Goal: Information Seeking & Learning: Learn about a topic

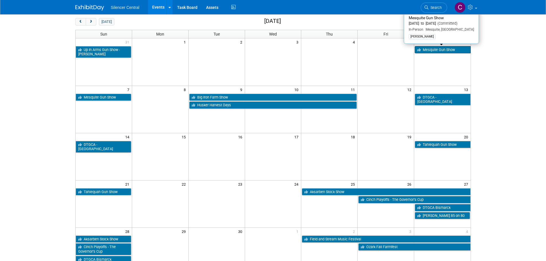
click at [434, 53] on link "Mesquite Gun Show" at bounding box center [443, 49] width 56 height 7
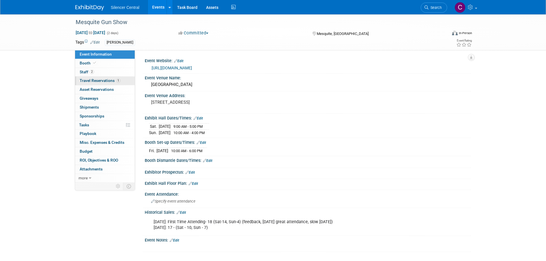
click at [104, 82] on span "Travel Reservations 1" at bounding box center [100, 80] width 41 height 5
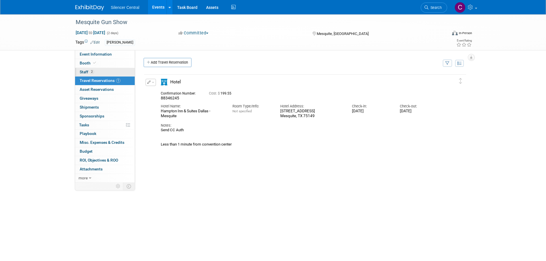
click at [96, 72] on link "2 Staff 2" at bounding box center [105, 72] width 60 height 9
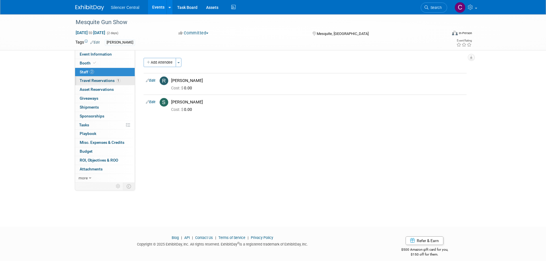
click at [96, 77] on link "1 Travel Reservations 1" at bounding box center [105, 81] width 60 height 9
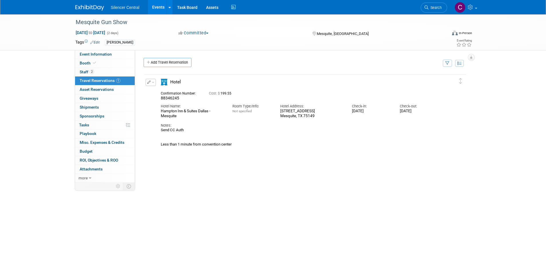
click at [151, 83] on button "button" at bounding box center [151, 82] width 10 height 7
click at [172, 92] on button "Edit Reservation" at bounding box center [170, 92] width 48 height 8
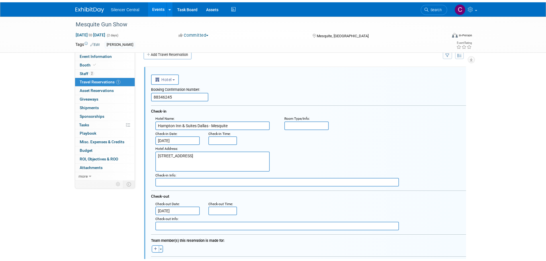
scroll to position [182, 0]
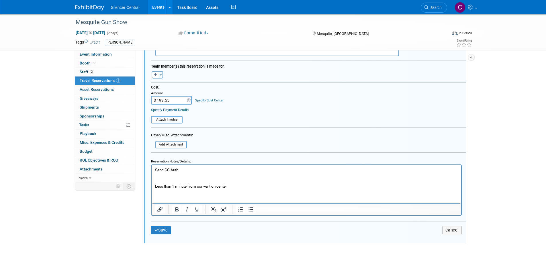
drag, startPoint x: 189, startPoint y: 171, endPoint x: 102, endPoint y: 166, distance: 87.3
click at [151, 166] on html "Send CC Auth Less than 1 minute from convention center" at bounding box center [306, 177] width 310 height 24
click at [157, 231] on icon "submit" at bounding box center [156, 230] width 4 height 4
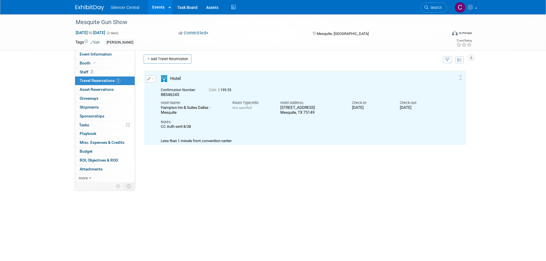
scroll to position [1, 0]
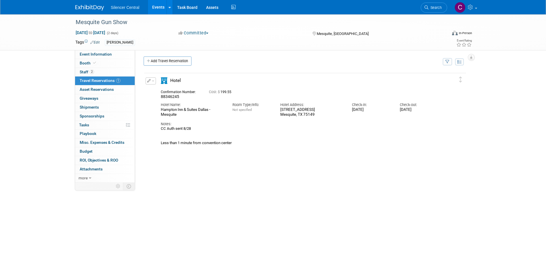
click at [92, 5] on img at bounding box center [89, 8] width 29 height 6
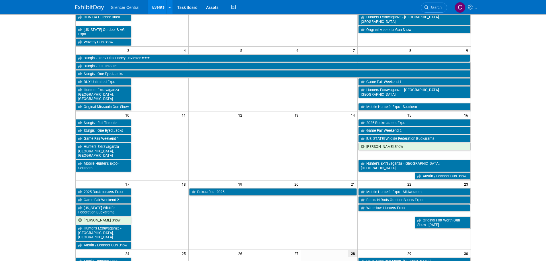
scroll to position [172, 0]
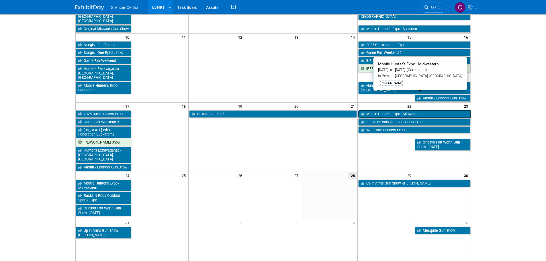
click at [374, 110] on link "Mobile Hunter’s Expo - Midwestern" at bounding box center [414, 113] width 112 height 7
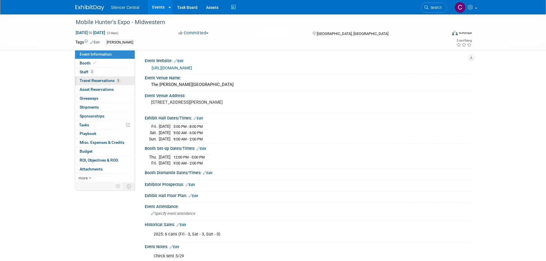
click at [99, 80] on span "Travel Reservations 5" at bounding box center [100, 80] width 41 height 5
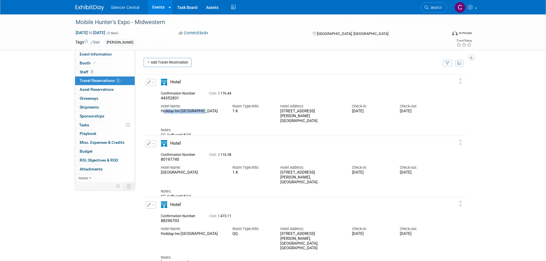
drag, startPoint x: 203, startPoint y: 112, endPoint x: 156, endPoint y: 111, distance: 46.8
click at [156, 111] on div "Edit Reservation 44352831" at bounding box center [300, 108] width 313 height 59
copy div "Holiday Inn Wilmington"
click at [304, 70] on td "Add Travel Reservation" at bounding box center [290, 64] width 302 height 12
click at [92, 6] on img at bounding box center [89, 8] width 29 height 6
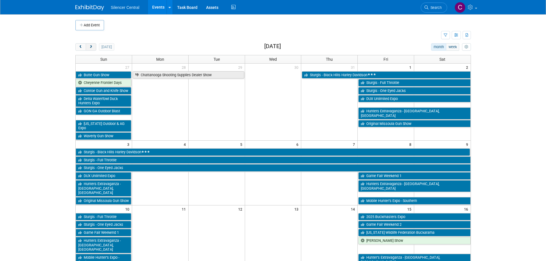
click at [89, 49] on button "next" at bounding box center [91, 46] width 11 height 7
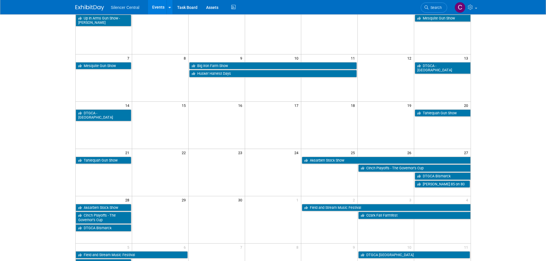
scroll to position [57, 0]
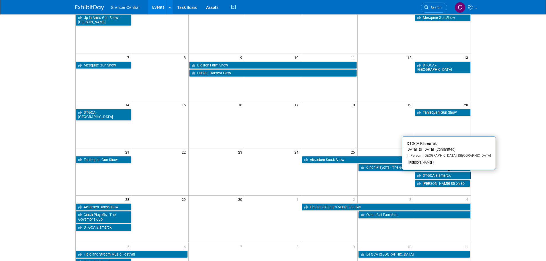
click at [432, 178] on link "DTGCA Bismarck" at bounding box center [443, 175] width 56 height 7
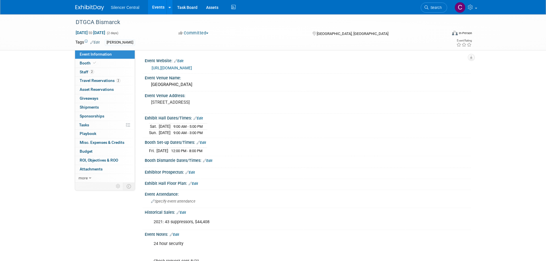
click at [88, 5] on img at bounding box center [89, 8] width 29 height 6
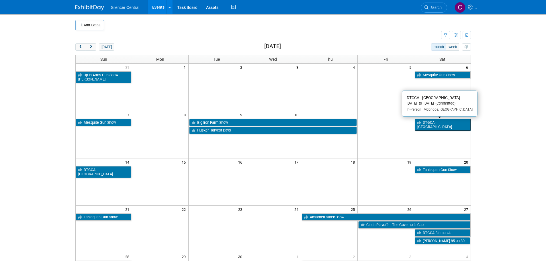
click at [436, 125] on link "DTGCA - [GEOGRAPHIC_DATA]" at bounding box center [443, 125] width 56 height 12
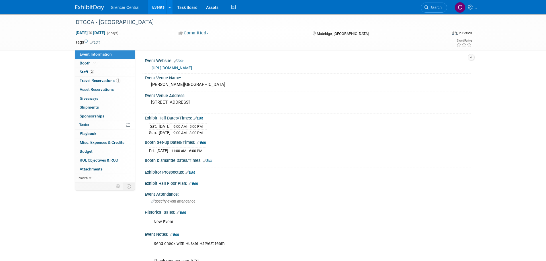
click at [81, 7] on img at bounding box center [89, 8] width 29 height 6
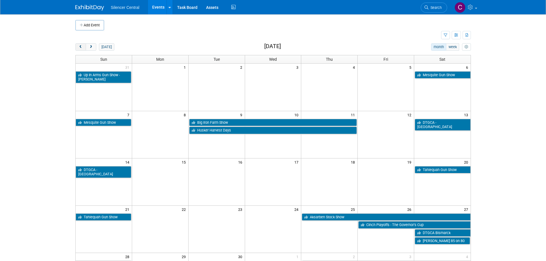
click at [79, 45] on span "prev" at bounding box center [81, 47] width 4 height 4
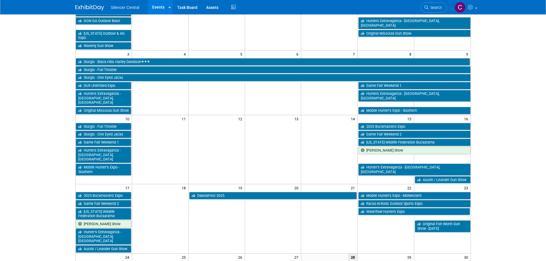
scroll to position [29, 0]
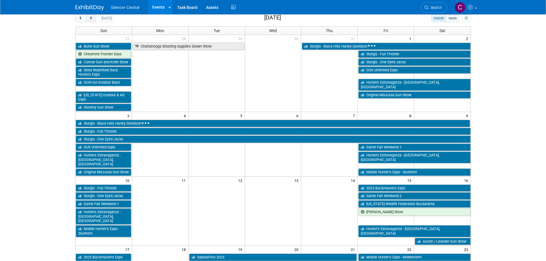
click at [94, 18] on button "next" at bounding box center [91, 18] width 11 height 7
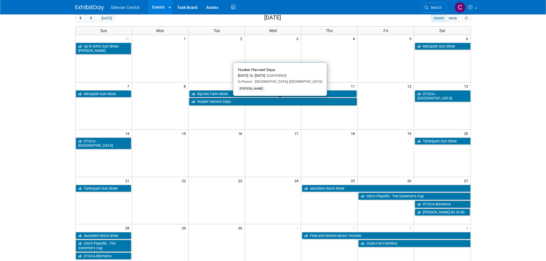
scroll to position [57, 0]
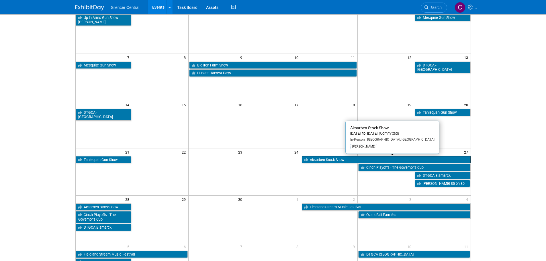
click at [317, 164] on link "Aksarben Stock Show" at bounding box center [386, 159] width 169 height 7
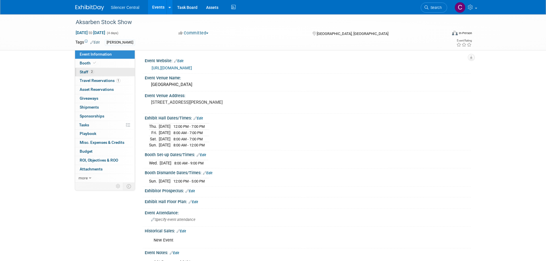
click at [96, 69] on link "2 Staff 2" at bounding box center [105, 72] width 60 height 9
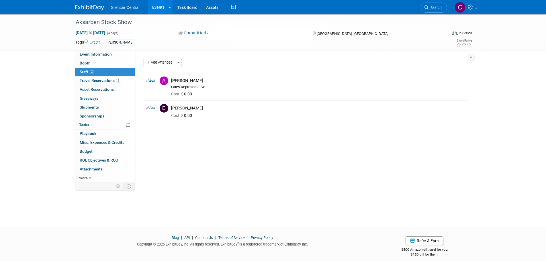
click at [89, 7] on img at bounding box center [89, 8] width 29 height 6
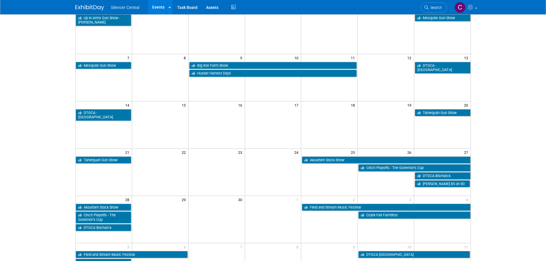
scroll to position [57, 0]
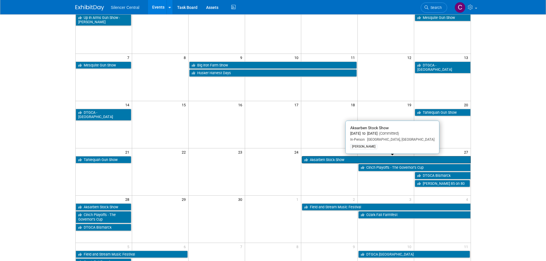
click at [324, 158] on link "Aksarben Stock Show" at bounding box center [386, 159] width 169 height 7
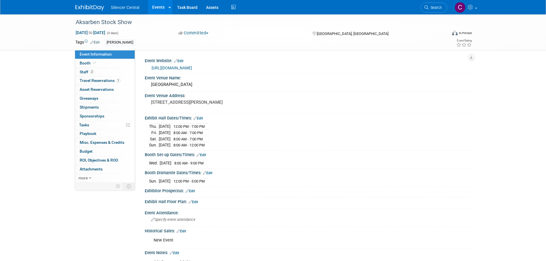
click at [80, 7] on img at bounding box center [89, 8] width 29 height 6
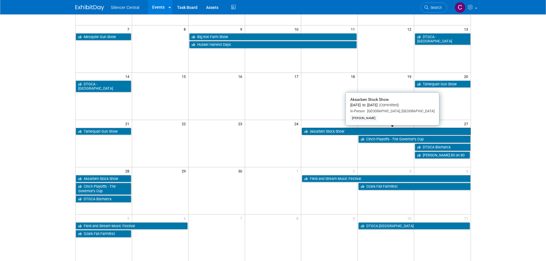
scroll to position [86, 0]
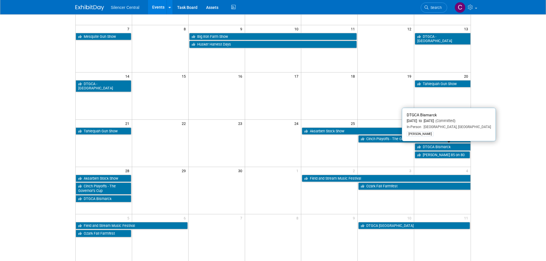
drag, startPoint x: 427, startPoint y: 148, endPoint x: 422, endPoint y: 149, distance: 4.5
click at [427, 147] on link "DTGCA Bismarck" at bounding box center [443, 146] width 56 height 7
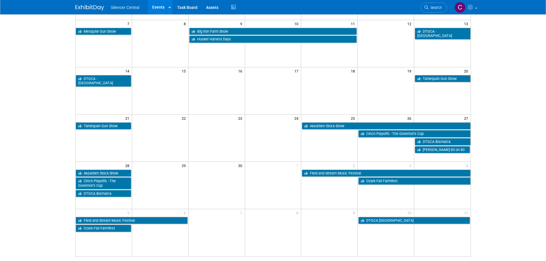
scroll to position [29, 0]
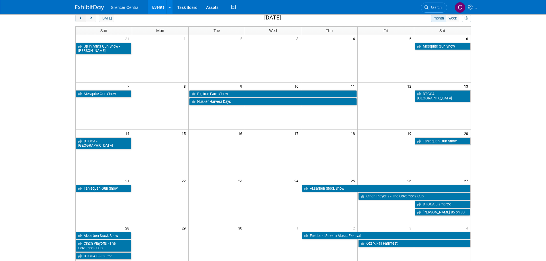
click at [76, 19] on button "prev" at bounding box center [80, 18] width 11 height 7
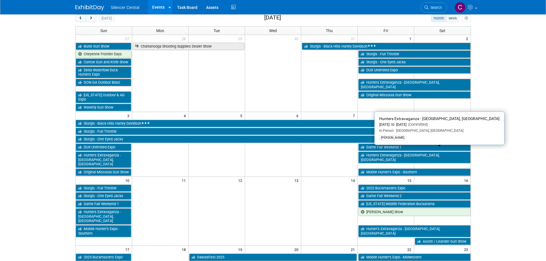
click at [376, 152] on link "Hunters Extravaganza - Fort Worth, TX" at bounding box center [414, 158] width 112 height 12
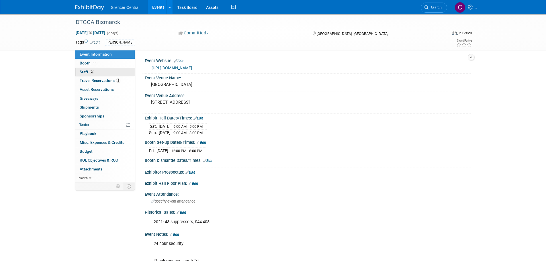
click at [103, 72] on link "2 Staff 2" at bounding box center [105, 72] width 60 height 9
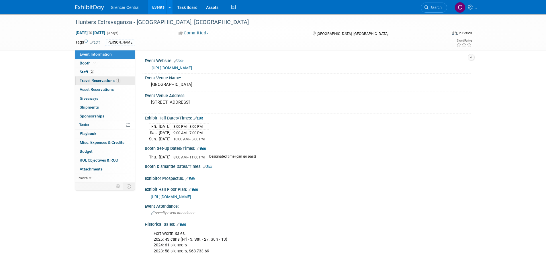
click at [104, 80] on span "Travel Reservations 1" at bounding box center [100, 80] width 41 height 5
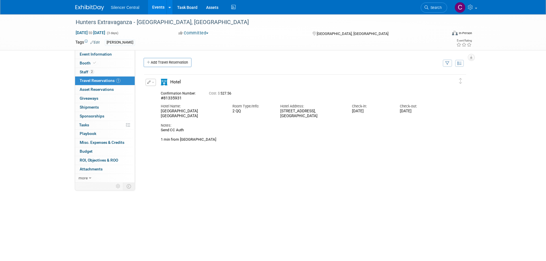
click at [83, 7] on img at bounding box center [89, 8] width 29 height 6
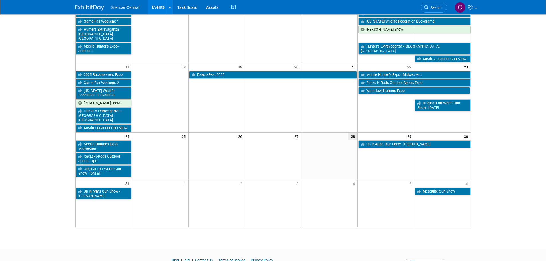
scroll to position [217, 0]
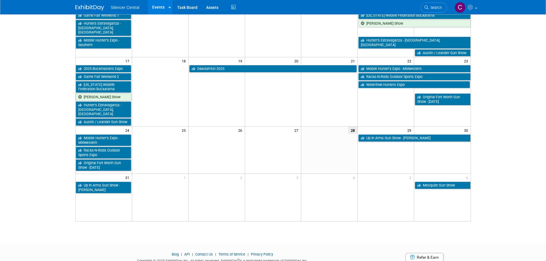
click at [424, 7] on link "Search" at bounding box center [434, 8] width 26 height 10
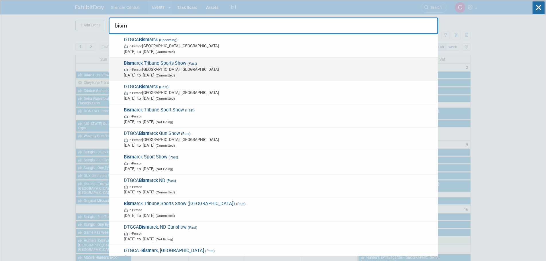
type input "bism"
click at [223, 71] on span "In-Person Bismarck, ND" at bounding box center [279, 70] width 311 height 6
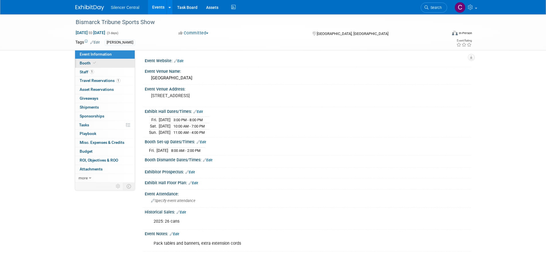
click at [106, 65] on link "Booth" at bounding box center [105, 63] width 60 height 9
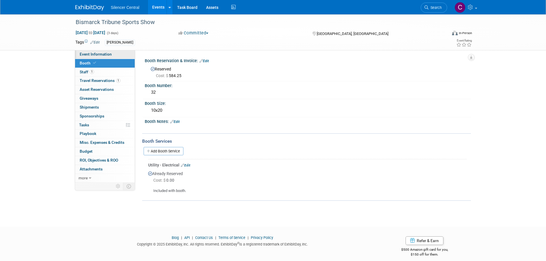
click at [110, 55] on span "Event Information" at bounding box center [96, 54] width 32 height 5
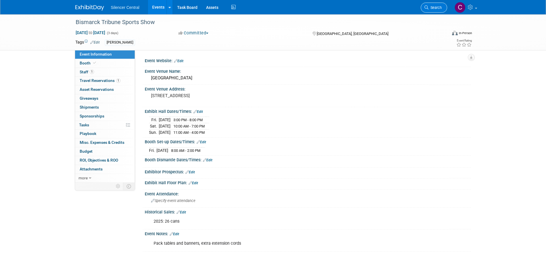
click at [433, 7] on span "Search" at bounding box center [435, 7] width 13 height 4
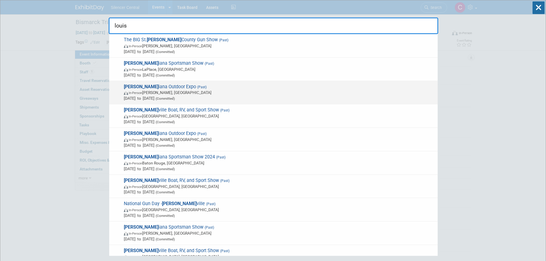
type input "louis"
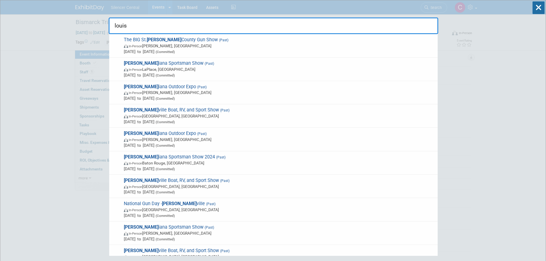
click at [245, 87] on span "Louis iana Outdoor Expo (Past) In-Person Gonzales, LA Mar 14, 2025 to Mar 16, 2…" at bounding box center [278, 92] width 313 height 17
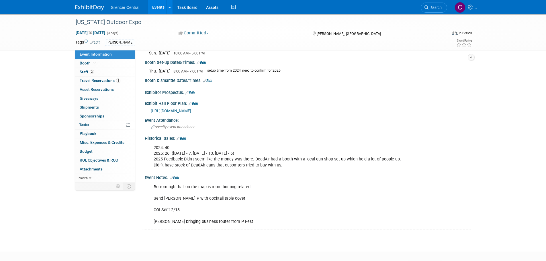
click at [92, 7] on img at bounding box center [89, 8] width 29 height 6
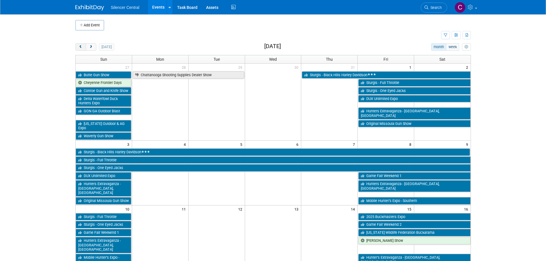
click at [81, 47] on span "prev" at bounding box center [81, 47] width 4 height 4
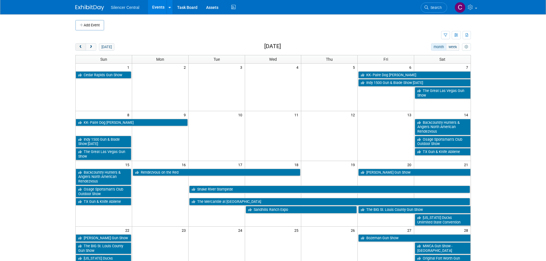
click at [81, 47] on span "prev" at bounding box center [81, 47] width 4 height 4
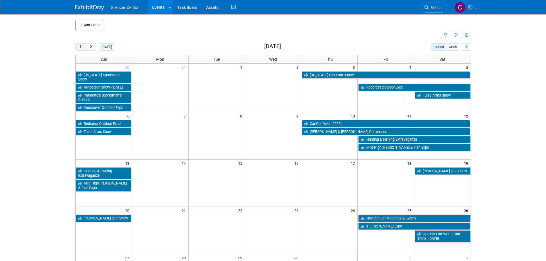
click at [81, 47] on span "prev" at bounding box center [81, 47] width 4 height 4
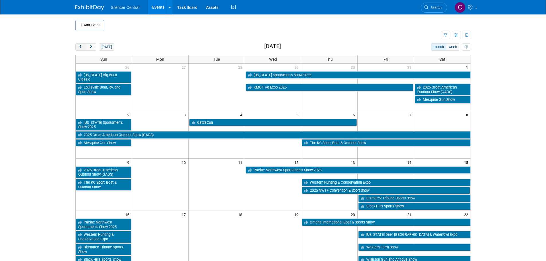
click at [81, 47] on span "prev" at bounding box center [81, 47] width 4 height 4
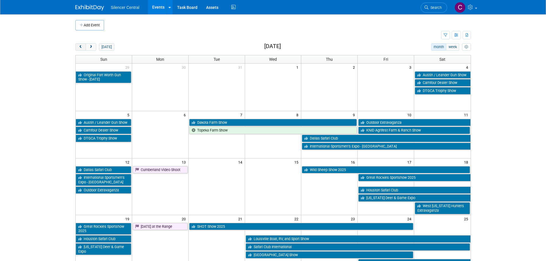
click at [81, 47] on span "prev" at bounding box center [81, 47] width 4 height 4
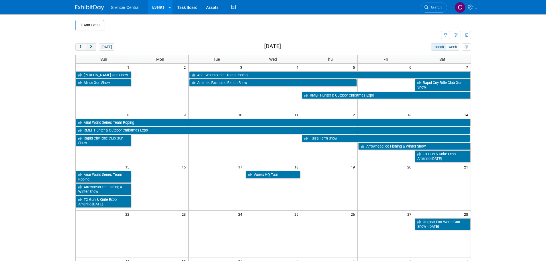
click at [87, 48] on button "next" at bounding box center [91, 46] width 11 height 7
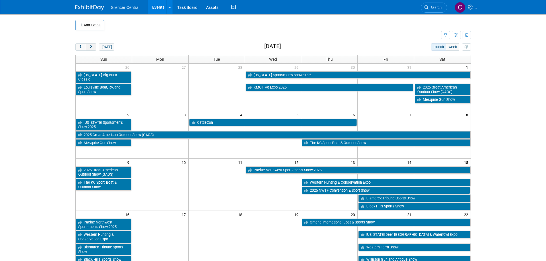
click at [88, 48] on button "next" at bounding box center [91, 46] width 11 height 7
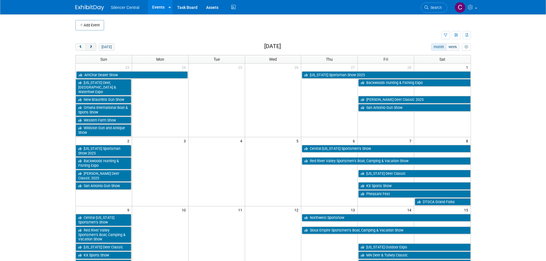
click at [88, 48] on button "next" at bounding box center [91, 46] width 11 height 7
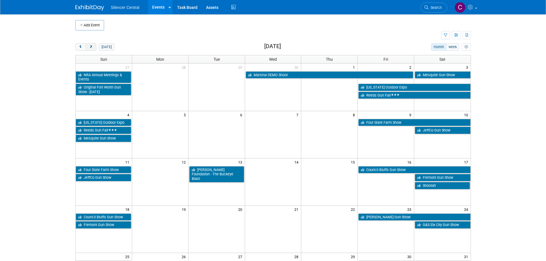
click at [88, 48] on button "next" at bounding box center [91, 46] width 11 height 7
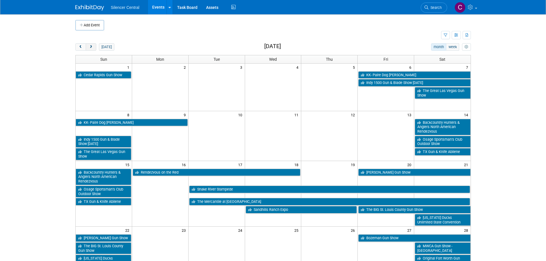
click at [88, 48] on button "next" at bounding box center [91, 46] width 11 height 7
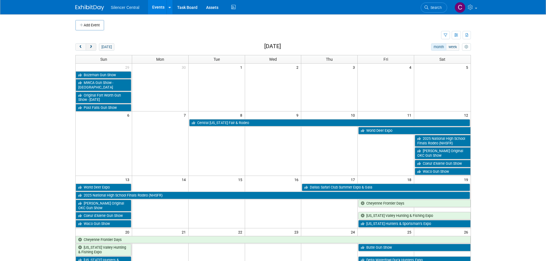
click at [88, 48] on button "next" at bounding box center [91, 46] width 11 height 7
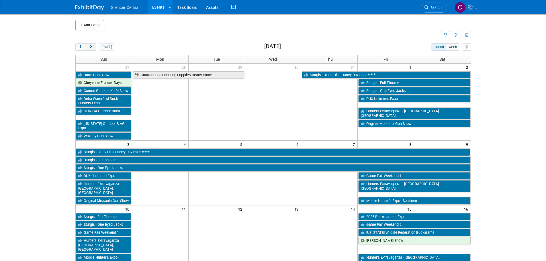
click at [88, 48] on button "next" at bounding box center [91, 46] width 11 height 7
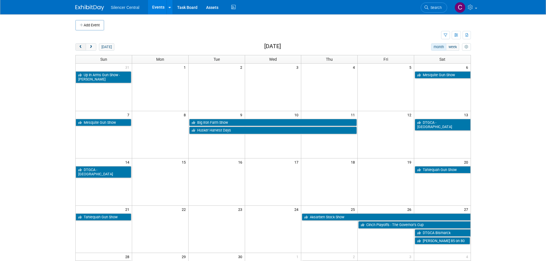
click at [80, 48] on span "prev" at bounding box center [81, 47] width 4 height 4
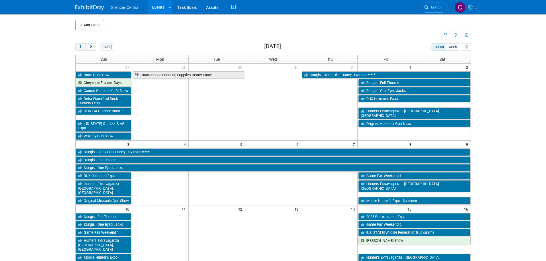
click at [80, 44] on button "prev" at bounding box center [80, 46] width 11 height 7
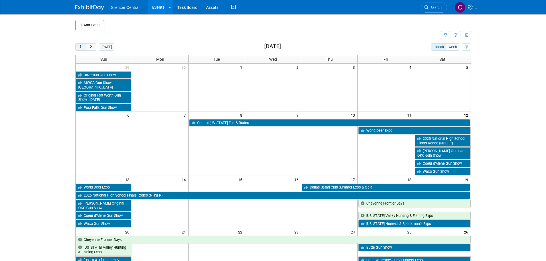
click at [80, 45] on button "prev" at bounding box center [80, 46] width 11 height 7
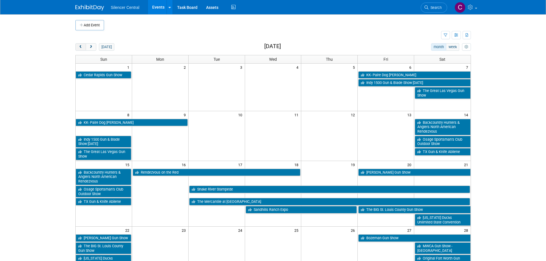
click at [81, 45] on span "prev" at bounding box center [81, 47] width 4 height 4
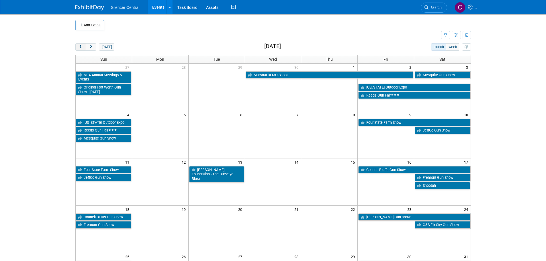
click at [80, 48] on span "prev" at bounding box center [81, 47] width 4 height 4
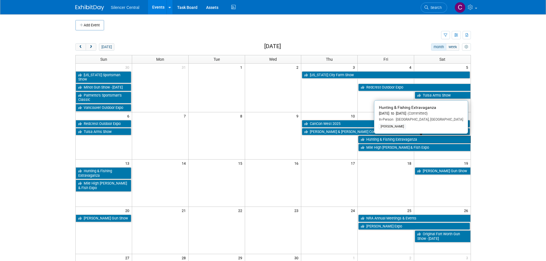
click at [377, 140] on link "Hunting & Fishing Extravaganza" at bounding box center [414, 139] width 112 height 7
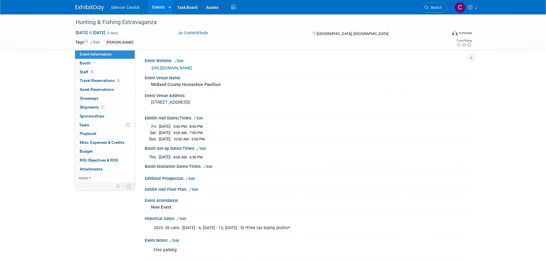
click at [84, 11] on div "Silencer Central Events Add Event Bulk Upload Events Shareable Event Boards Rec…" at bounding box center [273, 7] width 396 height 14
click at [85, 7] on img at bounding box center [89, 8] width 29 height 6
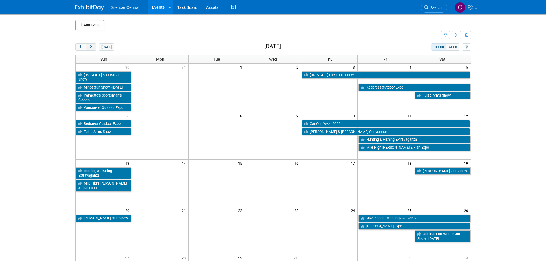
click at [91, 49] on span "next" at bounding box center [91, 47] width 4 height 4
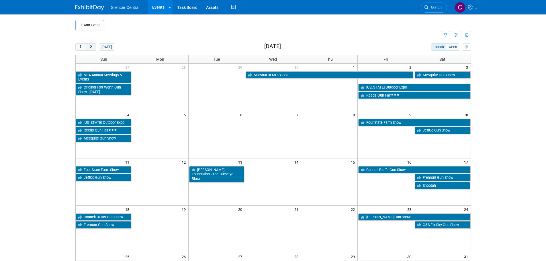
click at [91, 49] on span "next" at bounding box center [91, 47] width 4 height 4
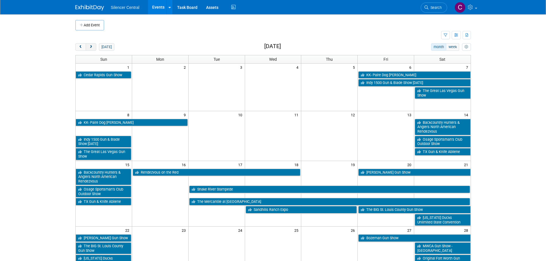
click at [91, 49] on span "next" at bounding box center [91, 47] width 4 height 4
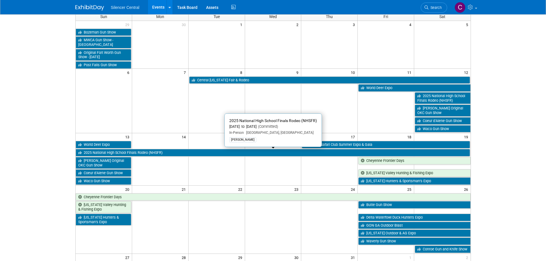
scroll to position [86, 0]
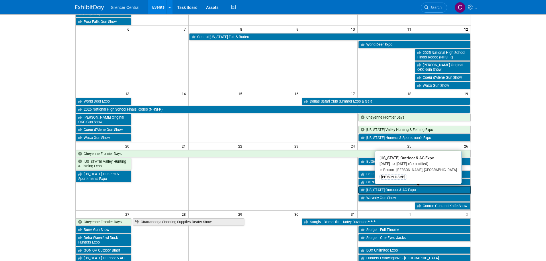
click at [371, 188] on link "[US_STATE] Outdoor & AG Expo" at bounding box center [414, 189] width 112 height 7
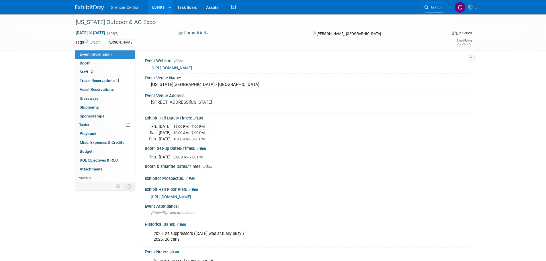
click at [89, 8] on img at bounding box center [89, 8] width 29 height 6
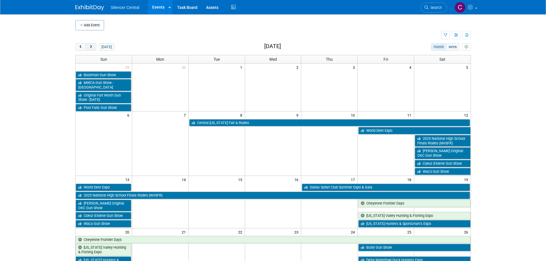
click at [89, 49] on button "next" at bounding box center [91, 46] width 11 height 7
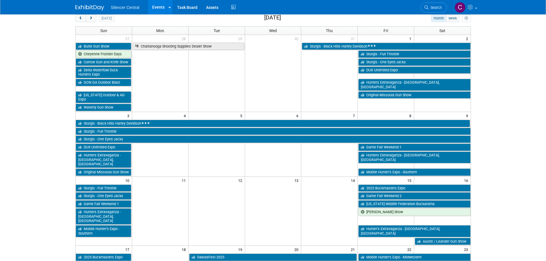
scroll to position [57, 0]
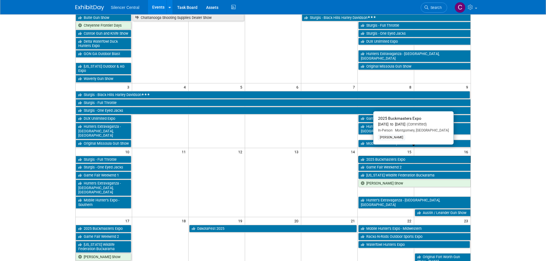
click at [379, 156] on link "2025 Buckmasters Expo" at bounding box center [414, 159] width 112 height 7
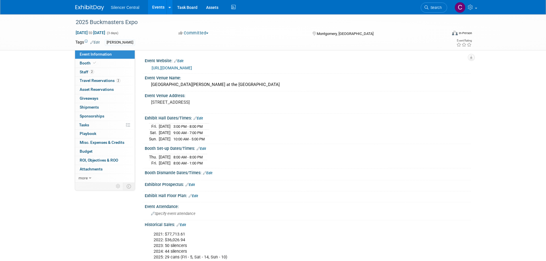
click at [81, 8] on img at bounding box center [89, 8] width 29 height 6
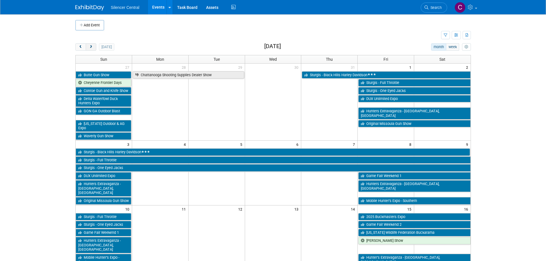
click at [93, 48] on span "next" at bounding box center [91, 47] width 4 height 4
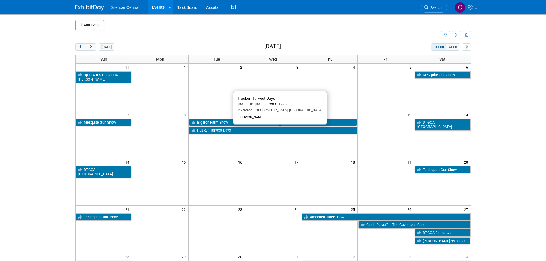
click at [222, 130] on link "Husker Harvest Days" at bounding box center [273, 130] width 168 height 7
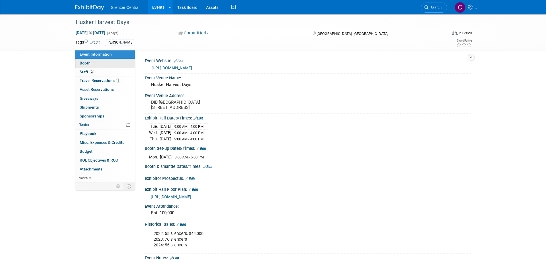
click at [99, 65] on link "Booth" at bounding box center [105, 63] width 60 height 9
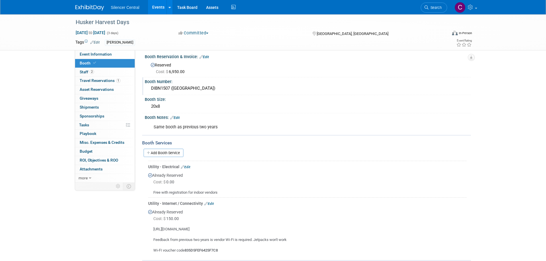
scroll to position [57, 0]
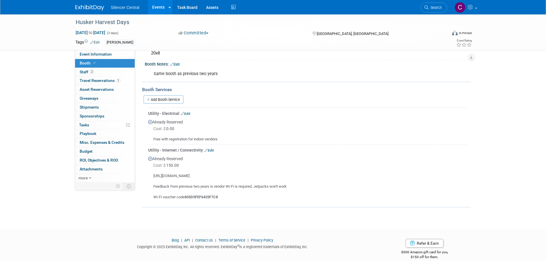
click at [102, 50] on div "Husker Harvest Days [DATE] to [DATE] (3 days) [DATE] to [DATE] Committed Commit…" at bounding box center [273, 32] width 546 height 36
click at [112, 56] on link "Event Information" at bounding box center [105, 54] width 60 height 9
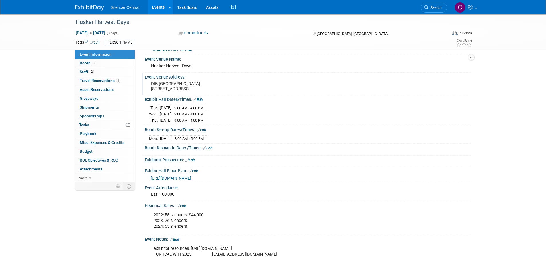
scroll to position [29, 0]
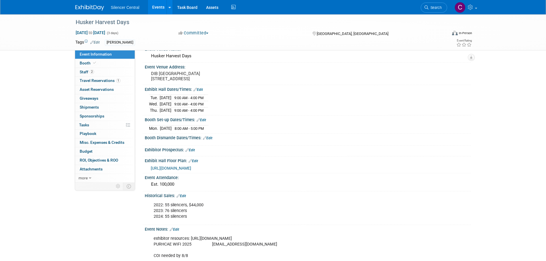
click at [83, 7] on img at bounding box center [89, 8] width 29 height 6
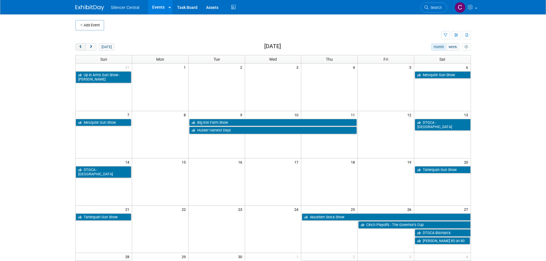
click at [80, 44] on button "prev" at bounding box center [80, 46] width 11 height 7
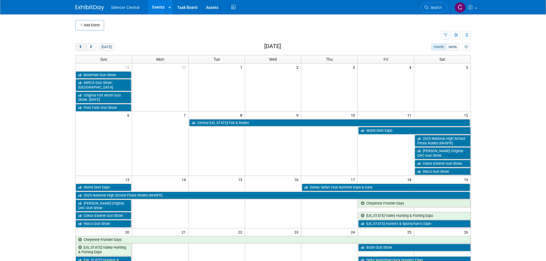
click at [80, 44] on button "prev" at bounding box center [80, 46] width 11 height 7
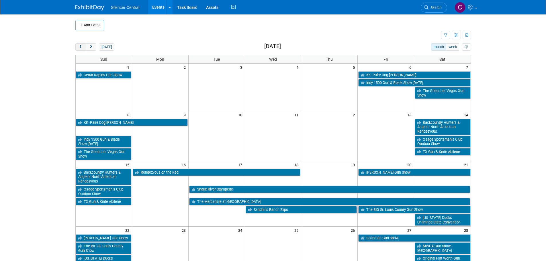
click at [82, 49] on span "prev" at bounding box center [81, 47] width 4 height 4
click at [82, 48] on span "prev" at bounding box center [81, 47] width 4 height 4
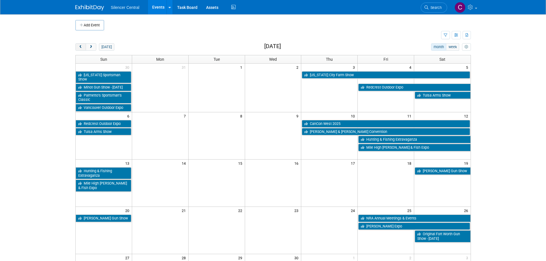
click at [82, 48] on span "prev" at bounding box center [81, 47] width 4 height 4
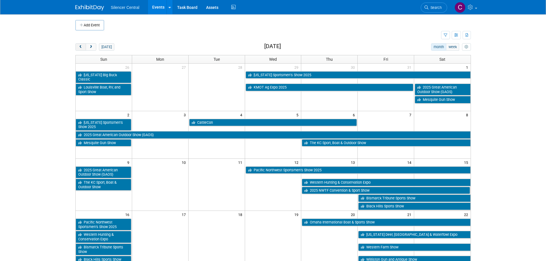
click at [81, 48] on span "prev" at bounding box center [81, 47] width 4 height 4
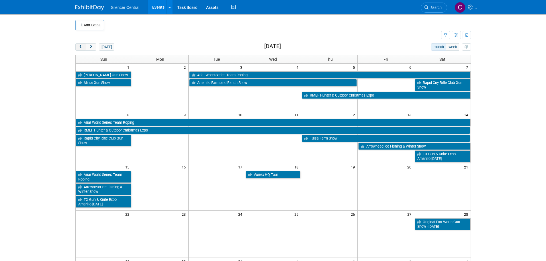
click at [81, 48] on span "prev" at bounding box center [81, 47] width 4 height 4
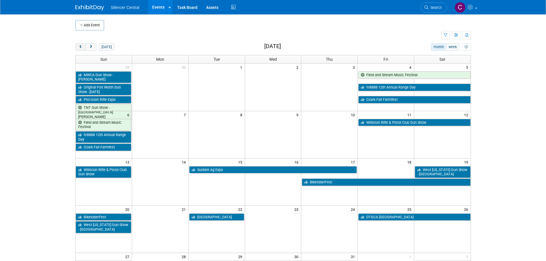
click at [81, 48] on span "prev" at bounding box center [81, 47] width 4 height 4
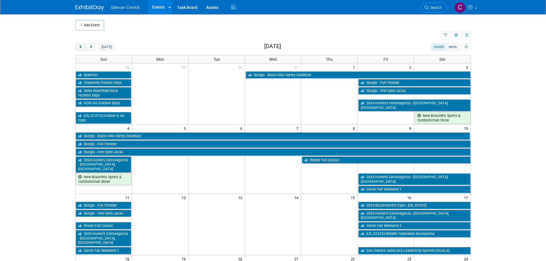
click at [81, 48] on span "prev" at bounding box center [81, 47] width 4 height 4
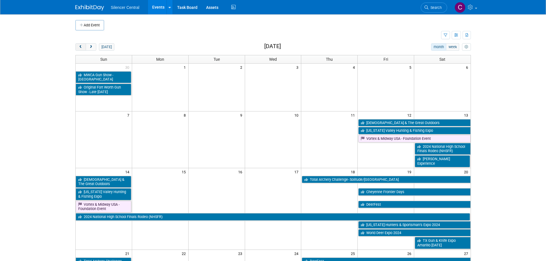
click at [80, 47] on span "prev" at bounding box center [81, 47] width 4 height 4
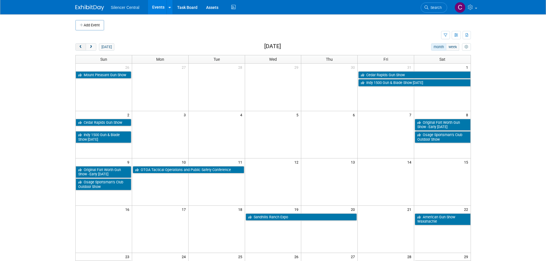
click at [80, 48] on span "prev" at bounding box center [81, 47] width 4 height 4
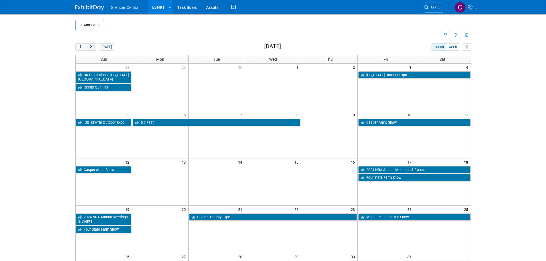
click at [90, 49] on button "next" at bounding box center [91, 46] width 11 height 7
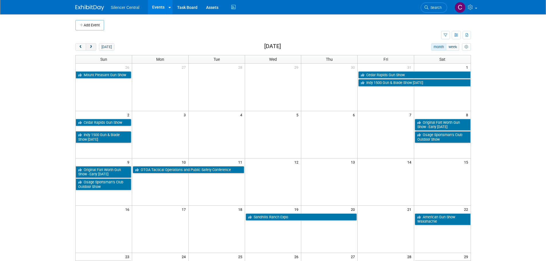
click at [88, 47] on button "next" at bounding box center [91, 46] width 11 height 7
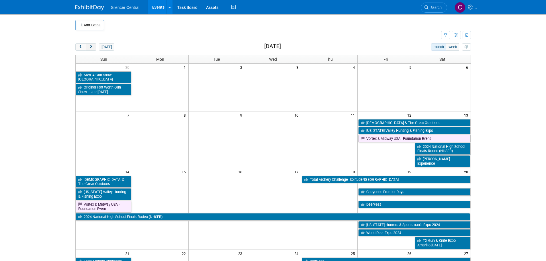
click at [88, 47] on button "next" at bounding box center [91, 46] width 11 height 7
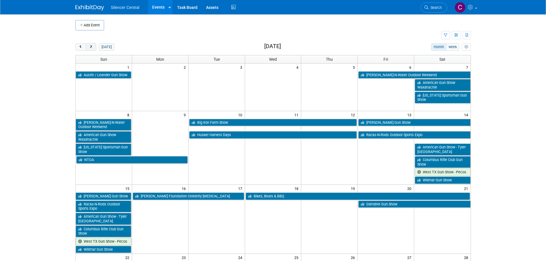
click at [88, 47] on button "next" at bounding box center [91, 46] width 11 height 7
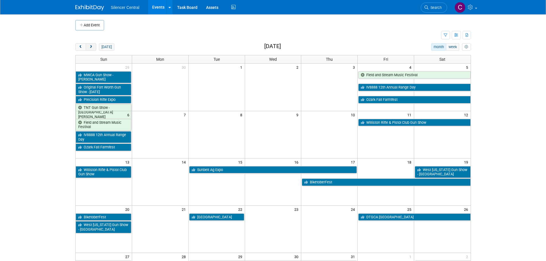
click at [88, 47] on button "next" at bounding box center [91, 46] width 11 height 7
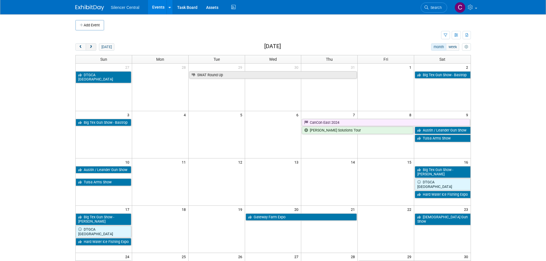
click at [88, 47] on button "next" at bounding box center [91, 46] width 11 height 7
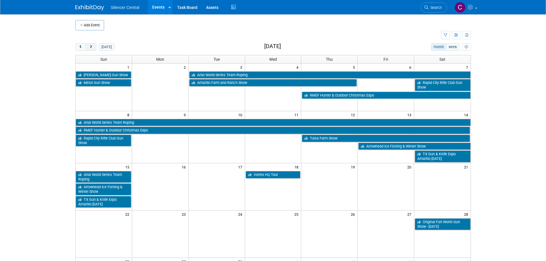
click at [88, 47] on button "next" at bounding box center [91, 46] width 11 height 7
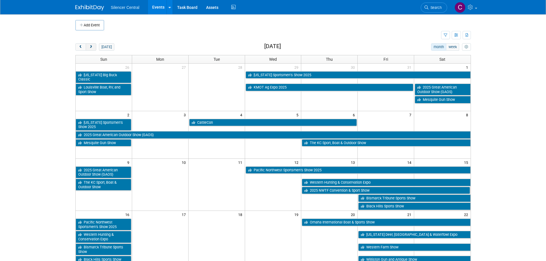
click at [88, 47] on button "next" at bounding box center [91, 46] width 11 height 7
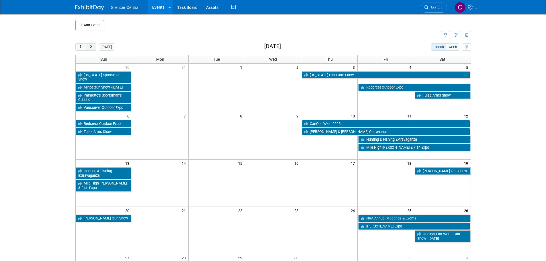
click at [88, 47] on button "next" at bounding box center [91, 46] width 11 height 7
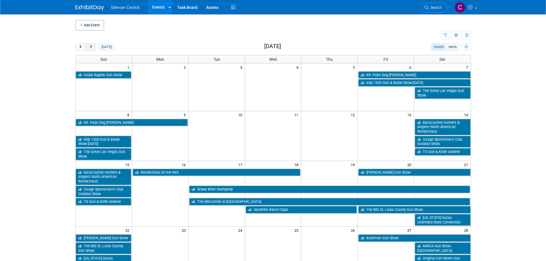
click at [88, 47] on button "next" at bounding box center [91, 46] width 11 height 7
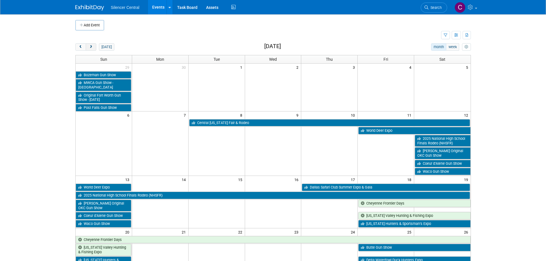
click at [88, 47] on button "next" at bounding box center [91, 46] width 11 height 7
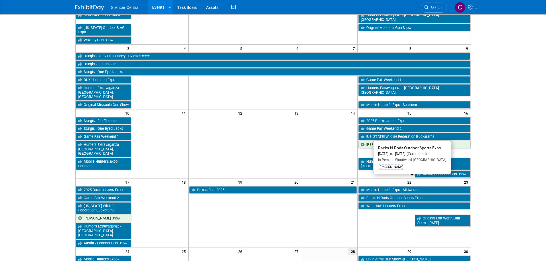
scroll to position [29, 0]
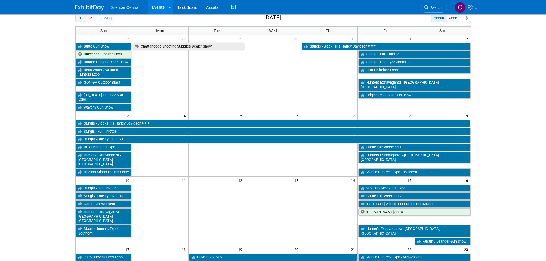
click at [82, 18] on span "prev" at bounding box center [81, 19] width 4 height 4
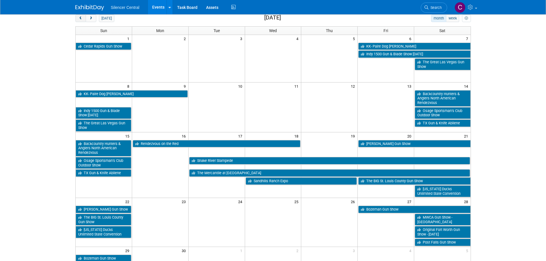
click at [82, 18] on span "prev" at bounding box center [81, 19] width 4 height 4
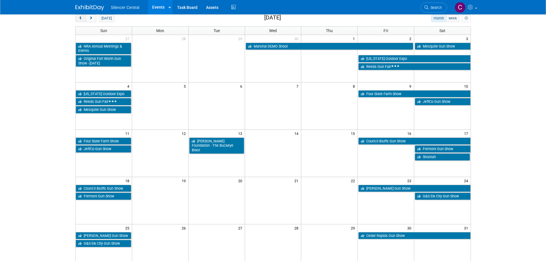
click at [82, 18] on span "prev" at bounding box center [81, 19] width 4 height 4
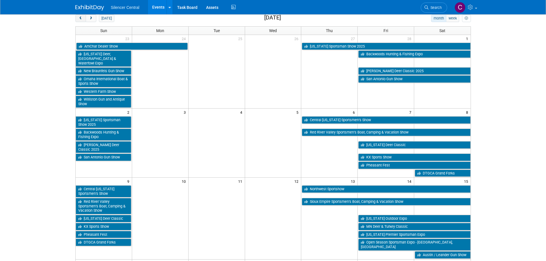
click at [82, 18] on span "prev" at bounding box center [81, 19] width 4 height 4
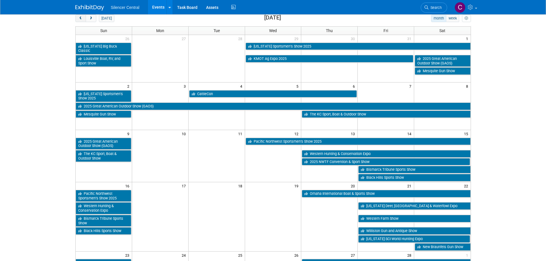
click at [82, 18] on span "prev" at bounding box center [81, 19] width 4 height 4
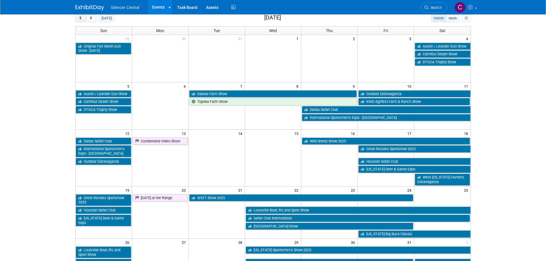
click at [82, 18] on span "prev" at bounding box center [81, 19] width 4 height 4
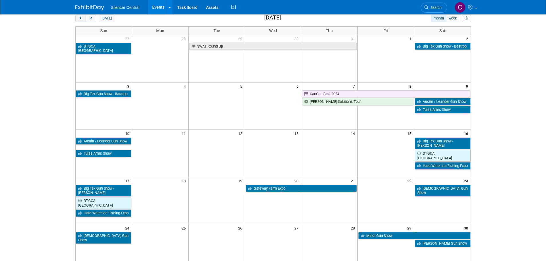
click at [82, 18] on span "prev" at bounding box center [81, 19] width 4 height 4
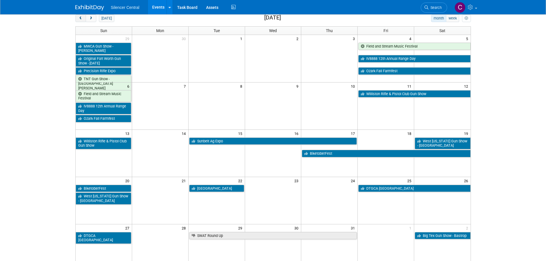
click at [82, 18] on span "prev" at bounding box center [81, 19] width 4 height 4
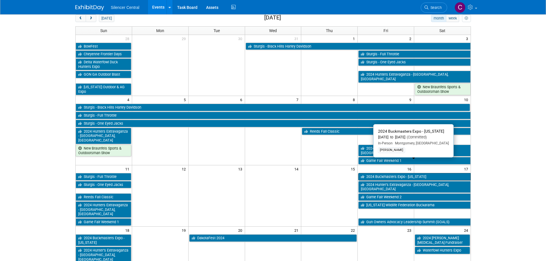
click at [372, 173] on link "2024 Buckmasters Expo - [US_STATE]" at bounding box center [414, 176] width 112 height 7
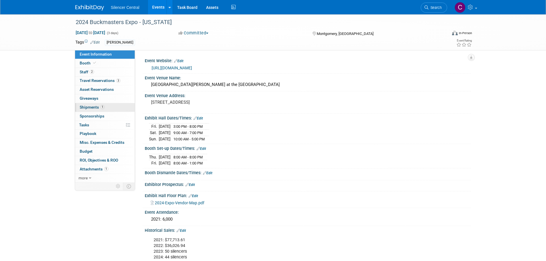
click at [90, 104] on link "1 Shipments 1" at bounding box center [105, 107] width 60 height 9
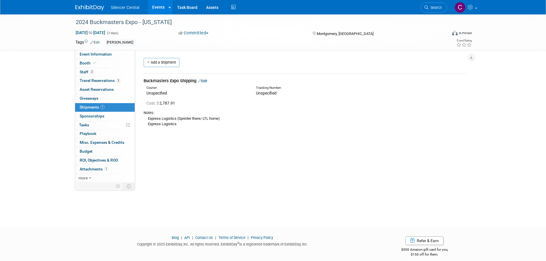
click at [98, 9] on img at bounding box center [89, 8] width 29 height 6
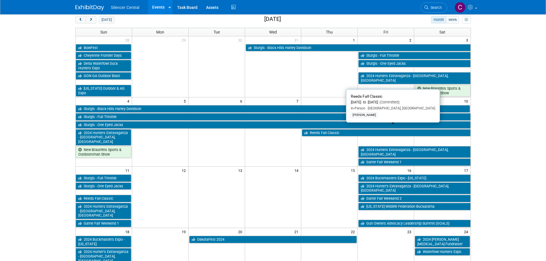
scroll to position [29, 0]
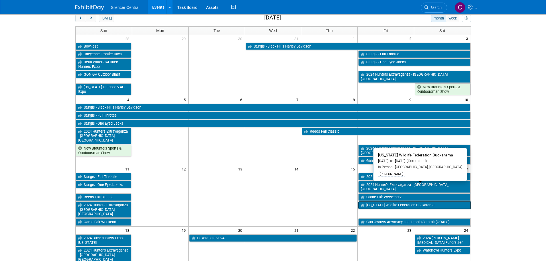
click at [379, 202] on link "[US_STATE] Wildlife Federation Buckarama" at bounding box center [414, 205] width 112 height 7
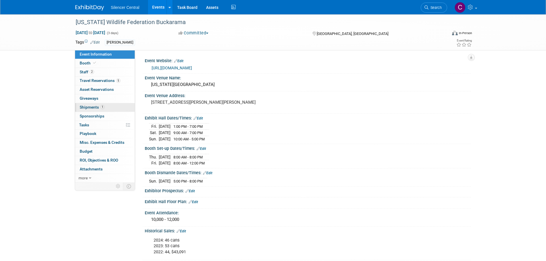
click at [89, 109] on span "Shipments 1" at bounding box center [92, 107] width 25 height 5
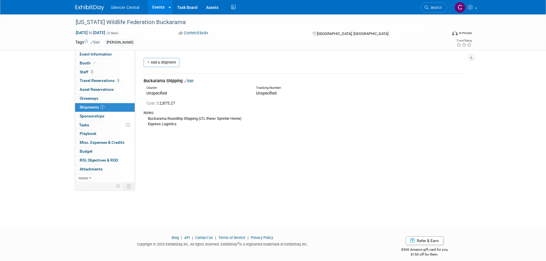
click at [82, 8] on img at bounding box center [89, 8] width 29 height 6
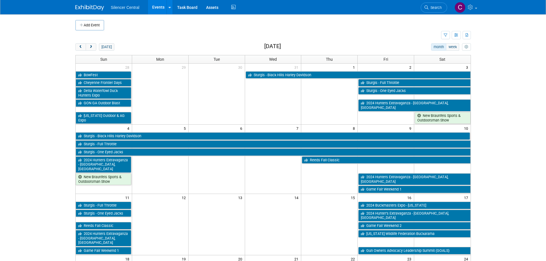
scroll to position [29, 0]
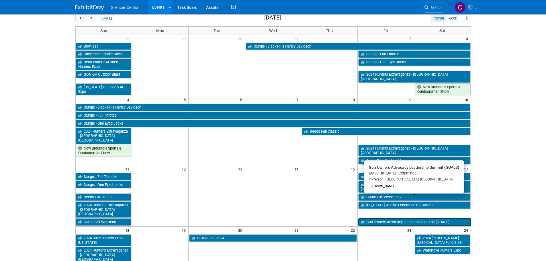
click at [377, 219] on link "Gun Owners Advocacy Leadership Summit (GOALS)" at bounding box center [414, 222] width 112 height 7
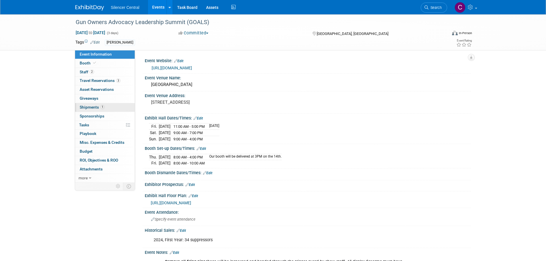
click at [88, 106] on span "Shipments 1" at bounding box center [92, 107] width 25 height 5
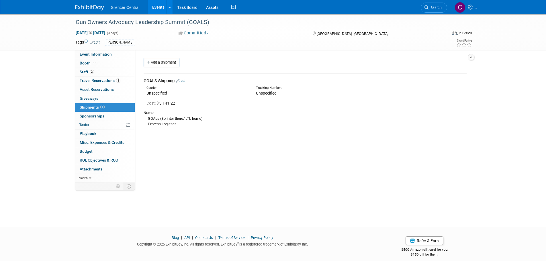
click at [86, 7] on img at bounding box center [89, 8] width 29 height 6
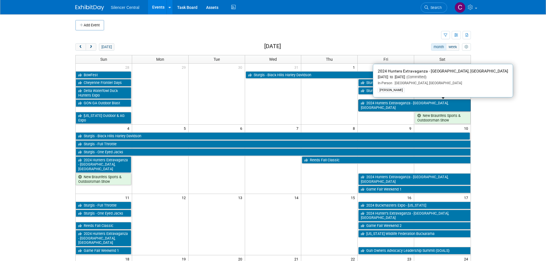
click at [385, 104] on link "2024 Hunters Extravaganza - [GEOGRAPHIC_DATA], [GEOGRAPHIC_DATA]" at bounding box center [414, 106] width 112 height 12
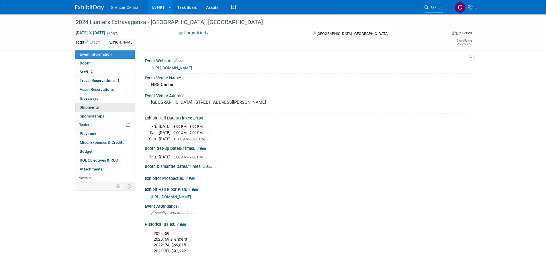
click at [108, 107] on link "0 Shipments 0" at bounding box center [105, 107] width 60 height 9
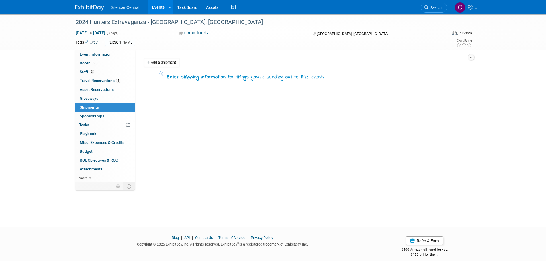
click at [89, 10] on img at bounding box center [89, 8] width 29 height 6
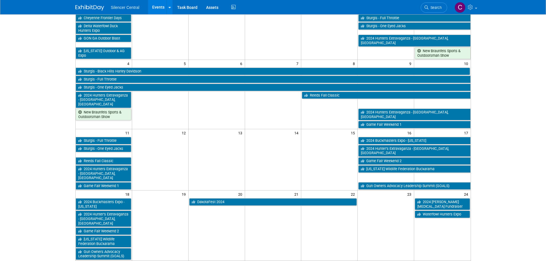
scroll to position [29, 0]
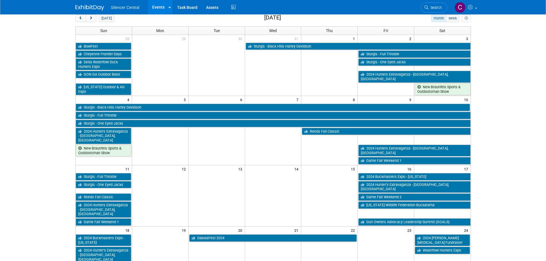
drag, startPoint x: 79, startPoint y: 20, endPoint x: 81, endPoint y: 24, distance: 4.9
click at [79, 20] on span "prev" at bounding box center [81, 19] width 4 height 4
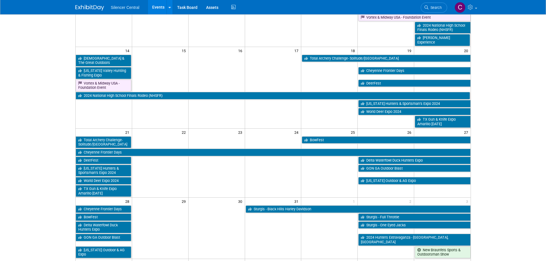
scroll to position [143, 0]
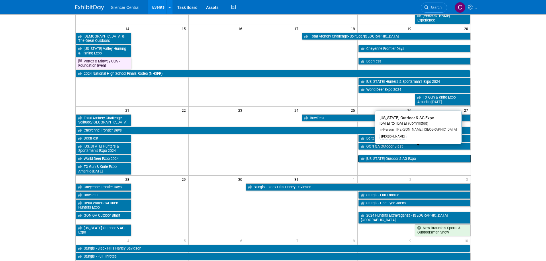
click at [387, 155] on link "[US_STATE] Outdoor & AG Expo" at bounding box center [414, 158] width 112 height 7
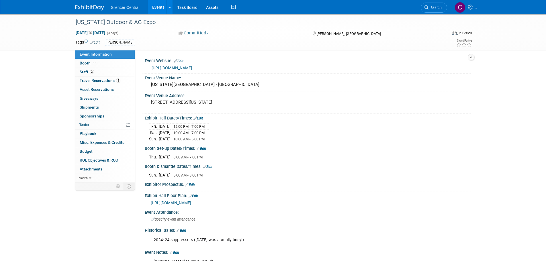
click at [83, 9] on img at bounding box center [89, 8] width 29 height 6
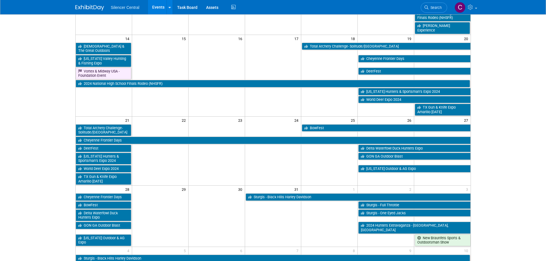
scroll to position [143, 0]
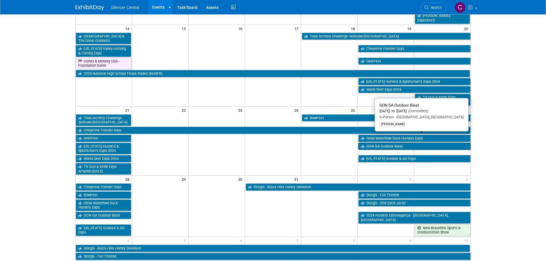
click at [372, 143] on link "GON GA Outdoor Blast" at bounding box center [414, 146] width 112 height 7
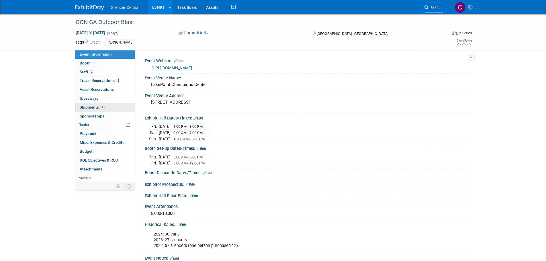
click at [92, 106] on span "Shipments 1" at bounding box center [92, 107] width 25 height 5
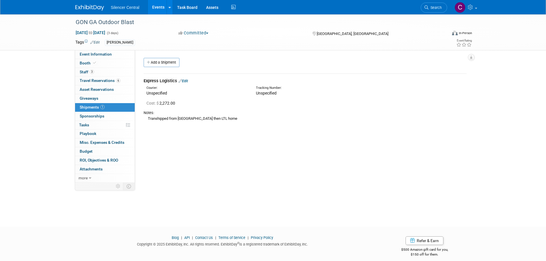
click at [93, 9] on img at bounding box center [89, 8] width 29 height 6
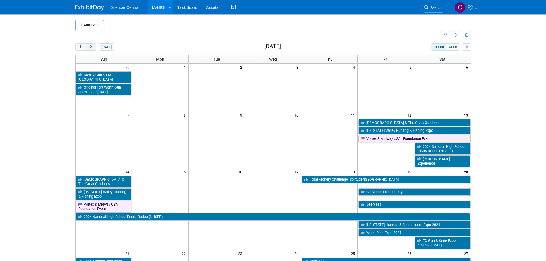
click at [92, 49] on span "next" at bounding box center [91, 47] width 4 height 4
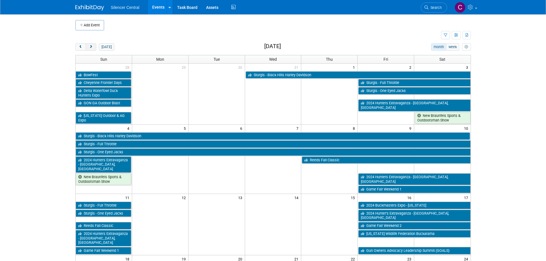
click at [92, 49] on span "next" at bounding box center [91, 47] width 4 height 4
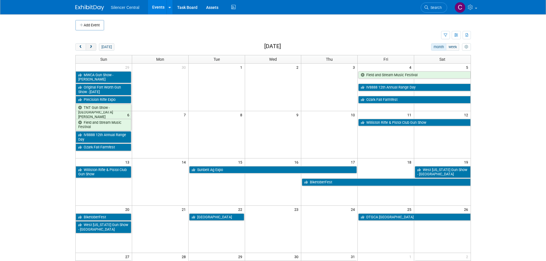
click at [92, 49] on span "next" at bounding box center [91, 47] width 4 height 4
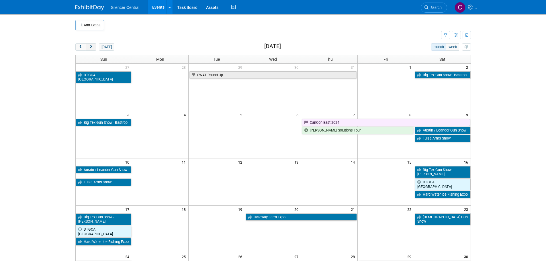
click at [92, 49] on span "next" at bounding box center [91, 47] width 4 height 4
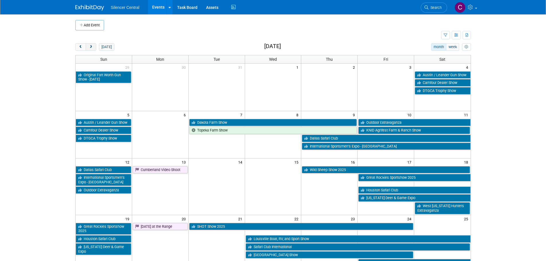
click at [92, 49] on span "next" at bounding box center [91, 47] width 4 height 4
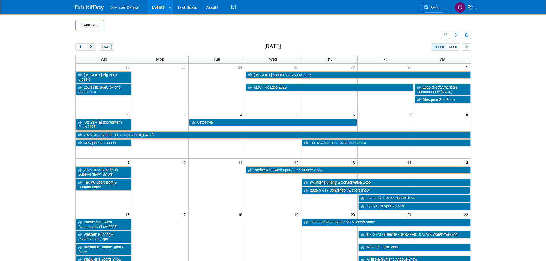
click at [92, 49] on span "next" at bounding box center [91, 47] width 4 height 4
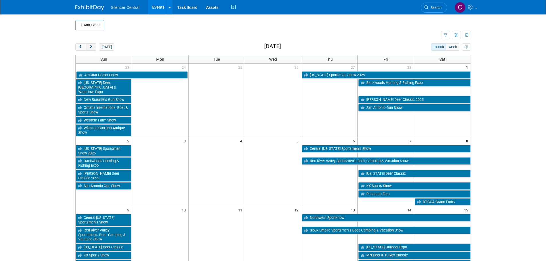
click at [92, 49] on span "next" at bounding box center [91, 47] width 4 height 4
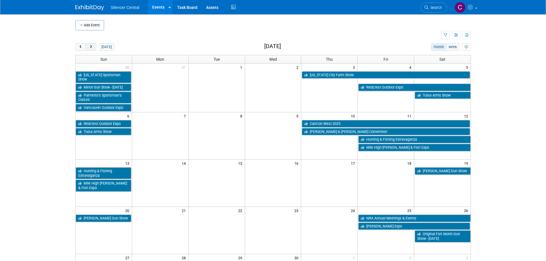
click at [92, 49] on span "next" at bounding box center [91, 47] width 4 height 4
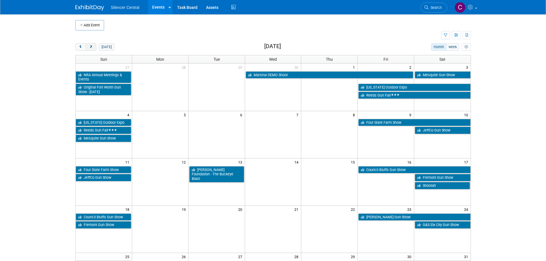
click at [92, 49] on span "next" at bounding box center [91, 47] width 4 height 4
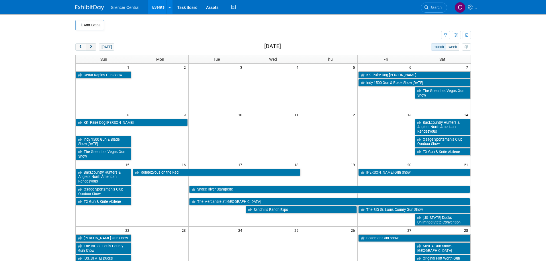
click at [92, 49] on span "next" at bounding box center [91, 47] width 4 height 4
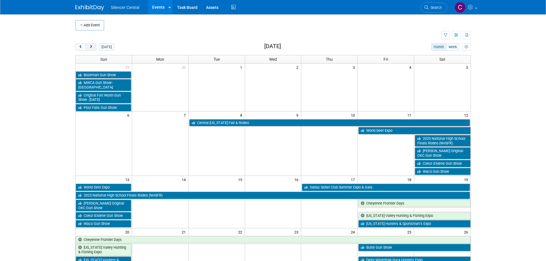
click at [92, 49] on span "next" at bounding box center [91, 47] width 4 height 4
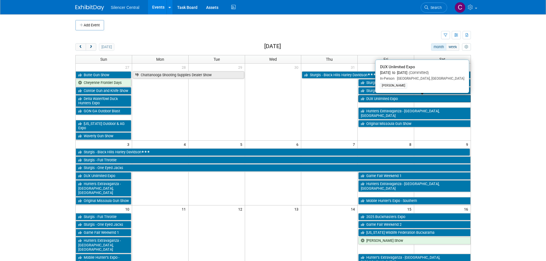
click at [386, 99] on link "DUX Unlimited Expo" at bounding box center [414, 98] width 112 height 7
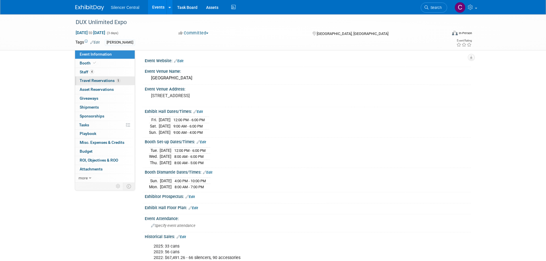
click at [96, 81] on span "Travel Reservations 5" at bounding box center [100, 80] width 41 height 5
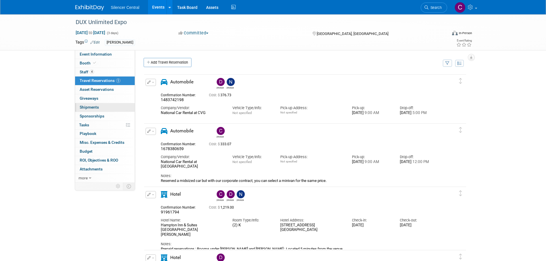
click at [91, 107] on span "Shipments 0" at bounding box center [89, 107] width 19 height 5
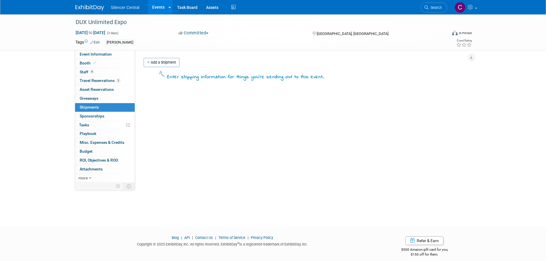
click at [89, 9] on img at bounding box center [89, 8] width 29 height 6
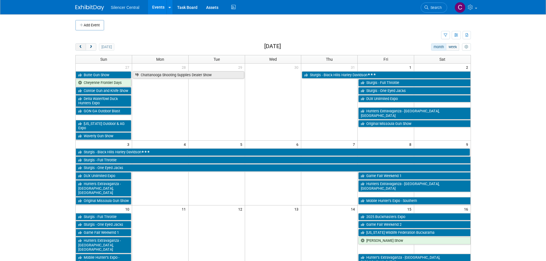
click at [78, 47] on button "prev" at bounding box center [80, 46] width 11 height 7
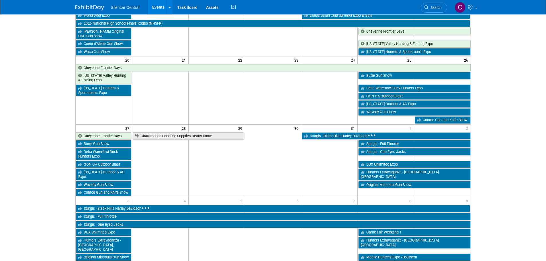
scroll to position [143, 0]
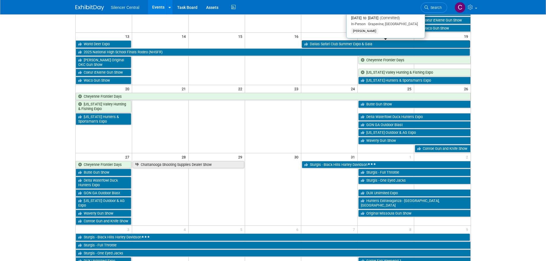
click at [332, 43] on link "Dallas Safari Club Summer Expo & Gala" at bounding box center [386, 43] width 168 height 7
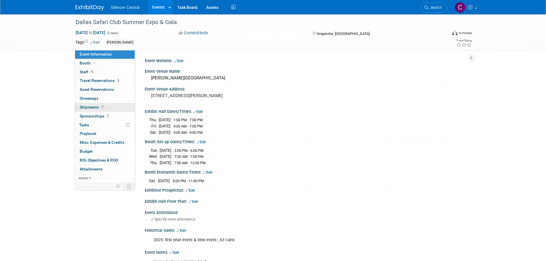
click at [84, 106] on span "Shipments 1" at bounding box center [92, 107] width 25 height 5
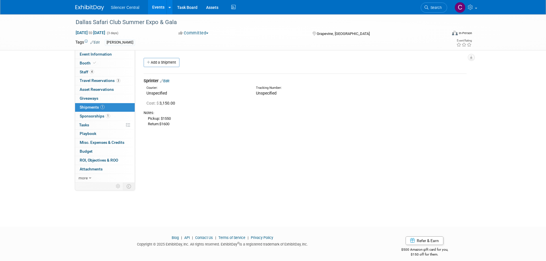
click at [89, 2] on div at bounding box center [93, 5] width 36 height 11
click at [90, 7] on img at bounding box center [89, 8] width 29 height 6
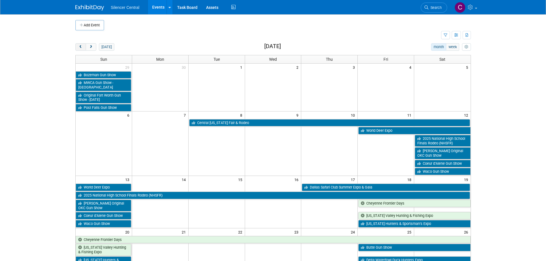
click at [84, 46] on button "prev" at bounding box center [80, 46] width 11 height 7
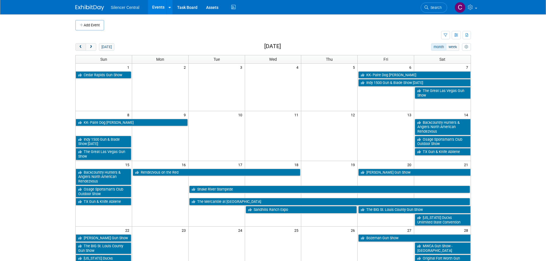
click at [84, 46] on button "prev" at bounding box center [80, 46] width 11 height 7
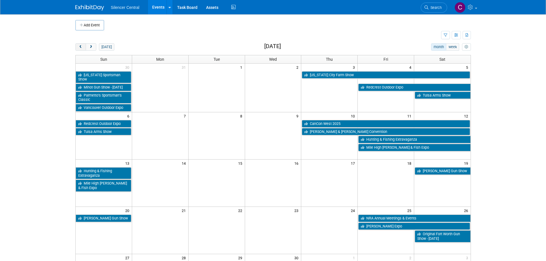
click at [84, 46] on button "prev" at bounding box center [80, 46] width 11 height 7
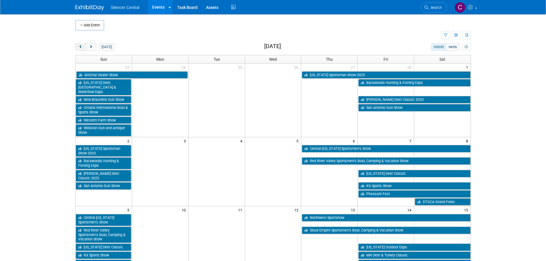
click at [84, 46] on button "prev" at bounding box center [80, 46] width 11 height 7
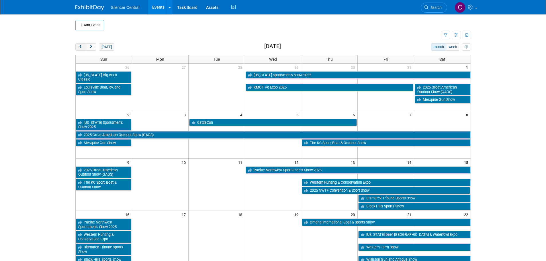
click at [84, 46] on button "prev" at bounding box center [80, 46] width 11 height 7
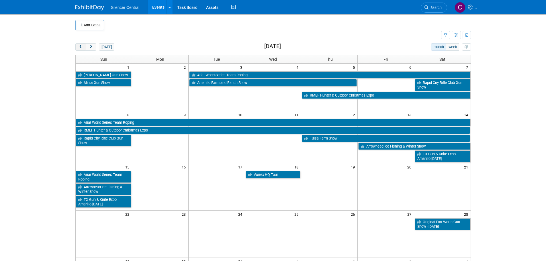
click at [84, 46] on button "prev" at bounding box center [80, 46] width 11 height 7
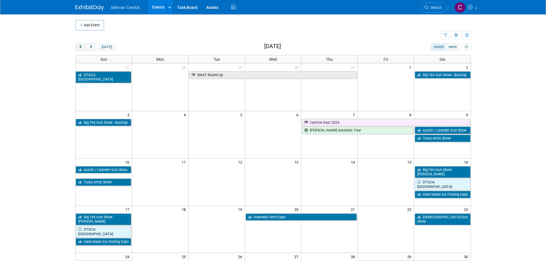
click at [84, 46] on button "prev" at bounding box center [80, 46] width 11 height 7
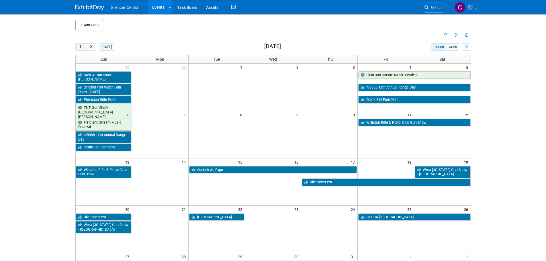
click at [84, 46] on button "prev" at bounding box center [80, 46] width 11 height 7
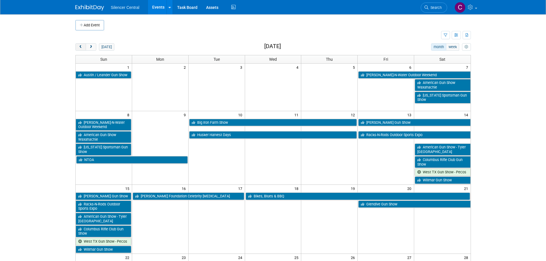
click at [84, 46] on button "prev" at bounding box center [80, 46] width 11 height 7
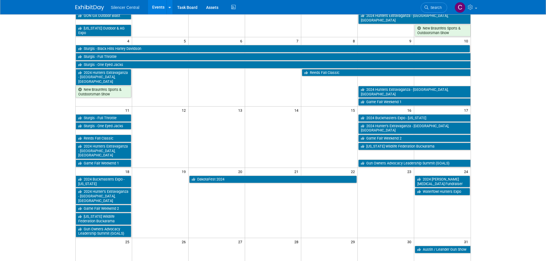
scroll to position [29, 0]
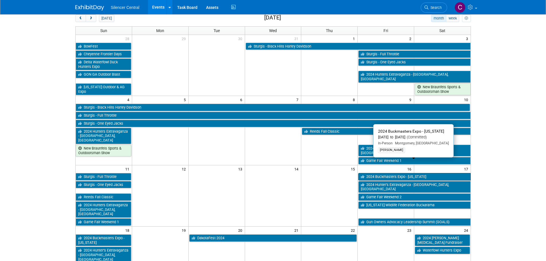
click at [376, 173] on link "2024 Buckmasters Expo - [US_STATE]" at bounding box center [414, 176] width 112 height 7
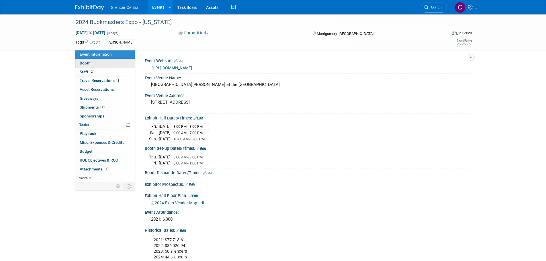
click at [97, 62] on link "Booth" at bounding box center [105, 63] width 60 height 9
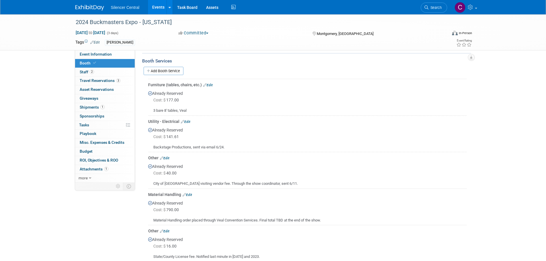
scroll to position [115, 0]
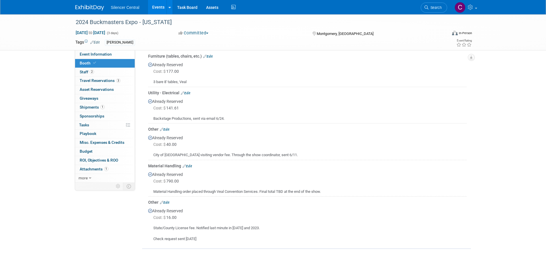
click at [84, 6] on img at bounding box center [89, 8] width 29 height 6
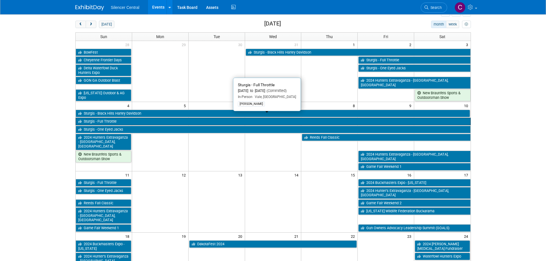
scroll to position [57, 0]
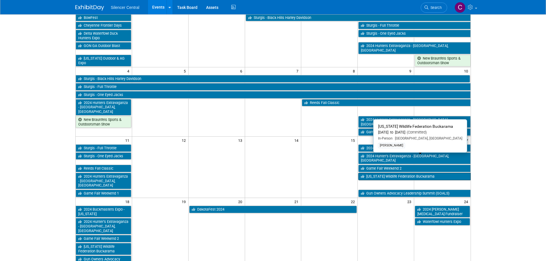
click at [396, 173] on link "[US_STATE] Wildlife Federation Buckarama" at bounding box center [414, 176] width 112 height 7
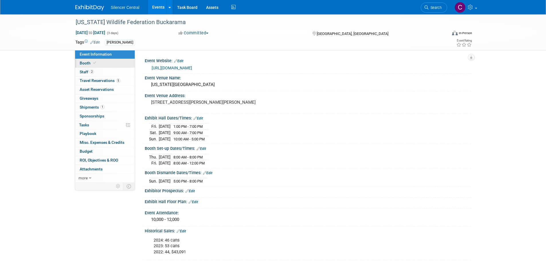
click at [96, 63] on span at bounding box center [94, 63] width 5 height 4
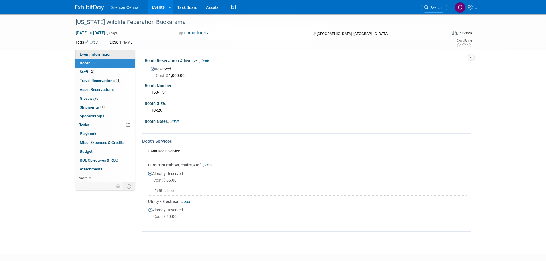
click at [98, 53] on span "Event Information" at bounding box center [96, 54] width 32 height 5
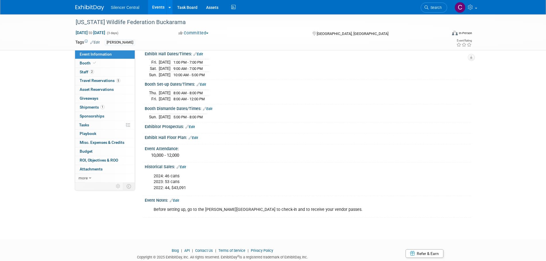
scroll to position [82, 0]
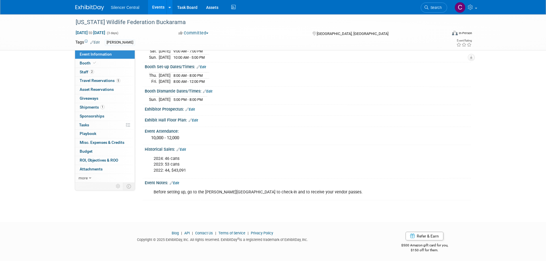
click at [81, 6] on img at bounding box center [89, 8] width 29 height 6
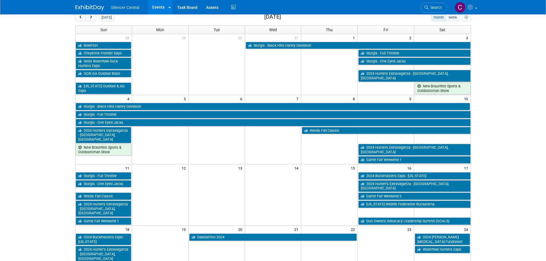
scroll to position [57, 0]
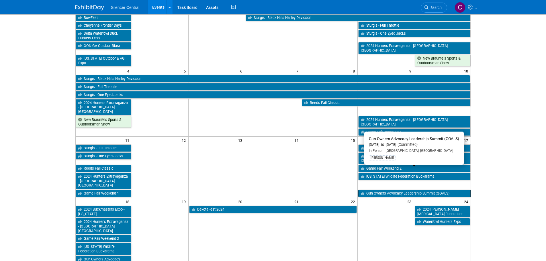
click at [378, 190] on link "Gun Owners Advocacy Leadership Summit (GOALS)" at bounding box center [414, 193] width 112 height 7
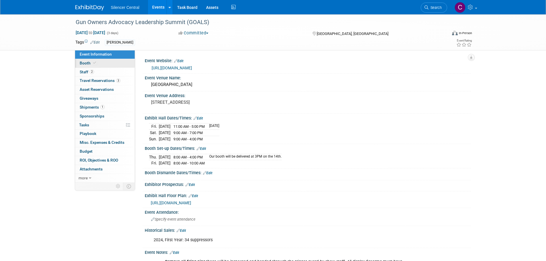
click at [98, 63] on link "Booth" at bounding box center [105, 63] width 60 height 9
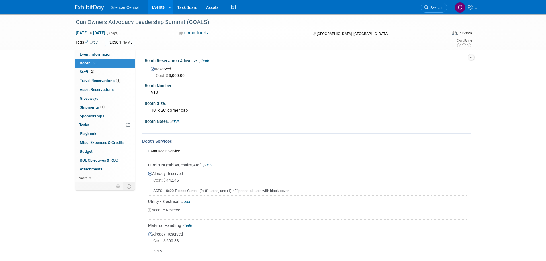
scroll to position [29, 0]
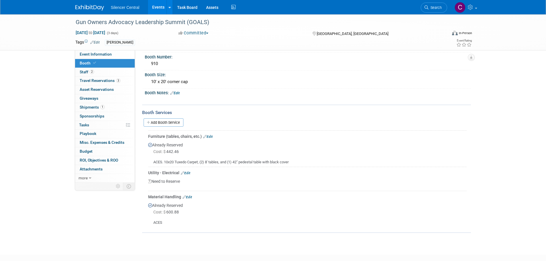
click at [90, 9] on img at bounding box center [89, 8] width 29 height 6
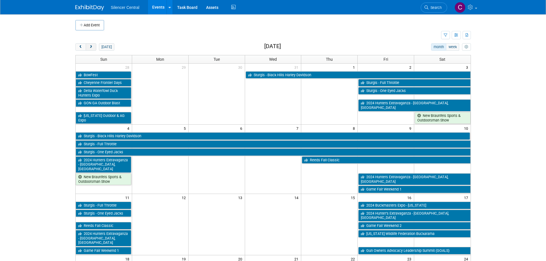
click at [91, 47] on span "next" at bounding box center [91, 47] width 4 height 4
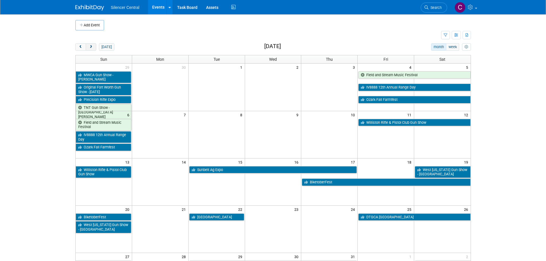
click at [91, 47] on span "next" at bounding box center [91, 47] width 4 height 4
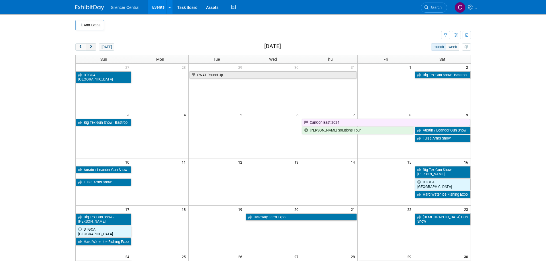
click at [91, 47] on span "next" at bounding box center [91, 47] width 4 height 4
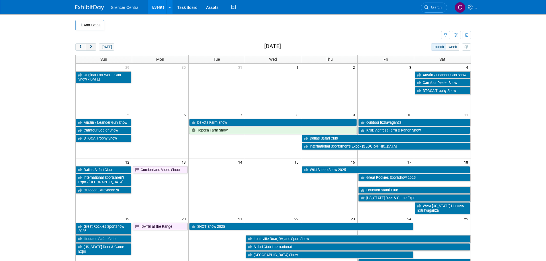
click at [91, 47] on span "next" at bounding box center [91, 47] width 4 height 4
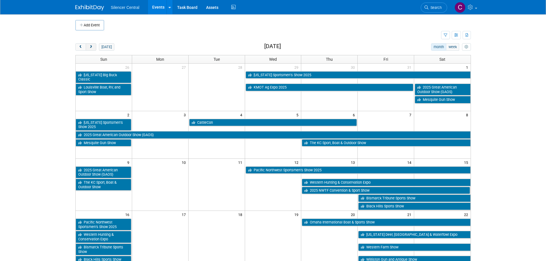
click at [91, 47] on span "next" at bounding box center [91, 47] width 4 height 4
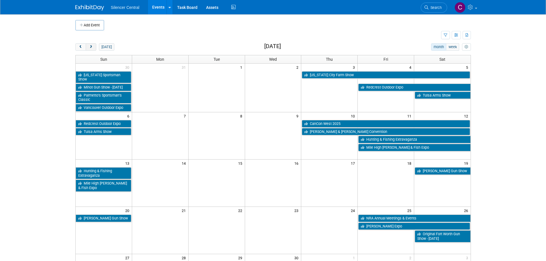
click at [91, 47] on span "next" at bounding box center [91, 47] width 4 height 4
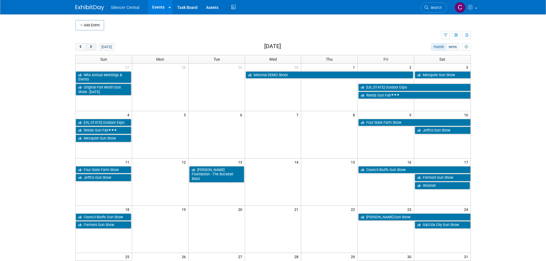
click at [91, 47] on span "next" at bounding box center [91, 47] width 4 height 4
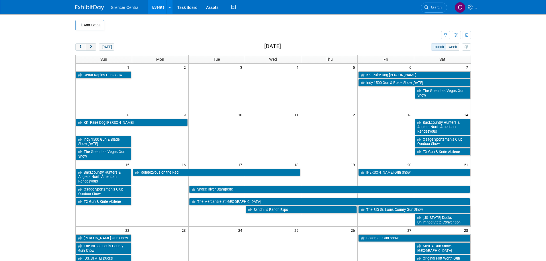
click at [91, 47] on span "next" at bounding box center [91, 47] width 4 height 4
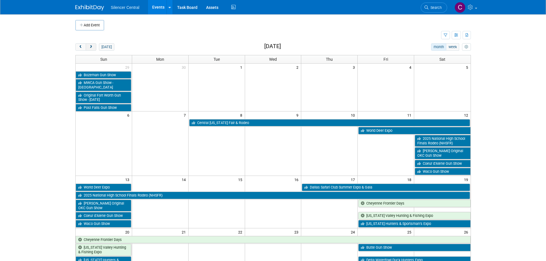
click at [91, 47] on span "next" at bounding box center [91, 47] width 4 height 4
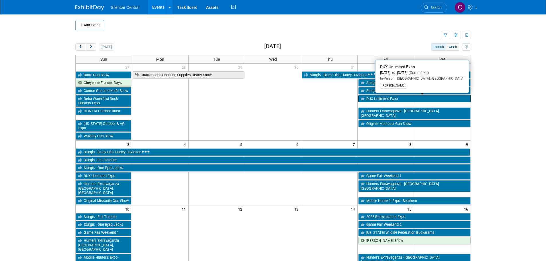
click at [382, 100] on link "DUX Unlimited Expo" at bounding box center [414, 98] width 112 height 7
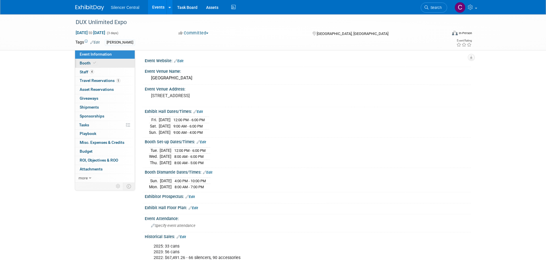
click at [99, 63] on link "Booth" at bounding box center [105, 63] width 60 height 9
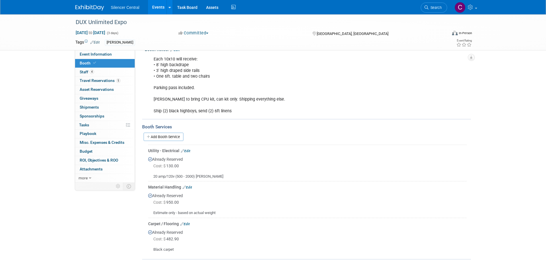
scroll to position [86, 0]
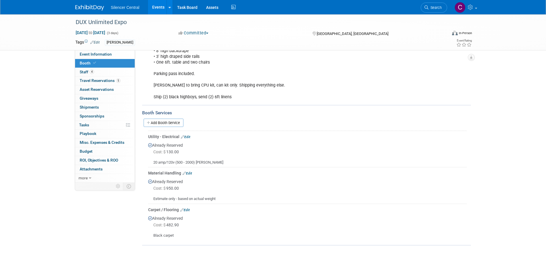
click at [93, 7] on img at bounding box center [89, 8] width 29 height 6
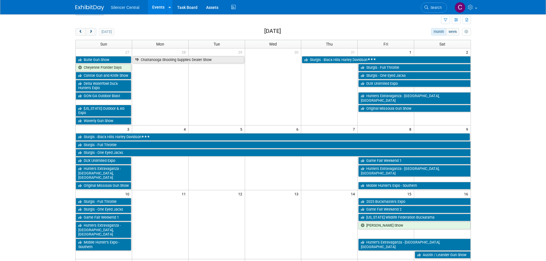
scroll to position [29, 0]
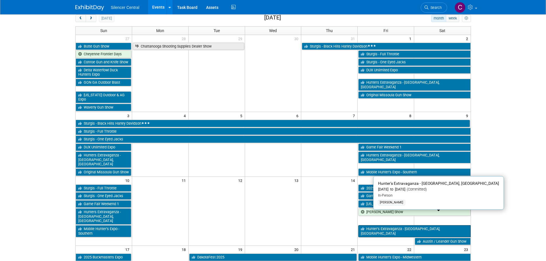
click at [383, 225] on link "Hunter’s Extravaganza - [GEOGRAPHIC_DATA], [GEOGRAPHIC_DATA]" at bounding box center [414, 231] width 112 height 12
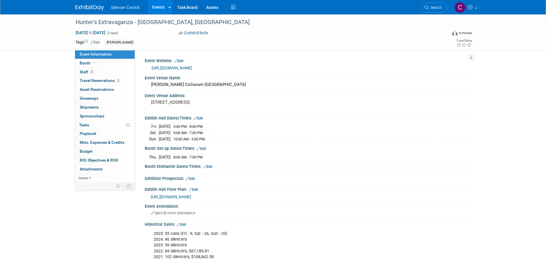
click at [91, 9] on img at bounding box center [89, 8] width 29 height 6
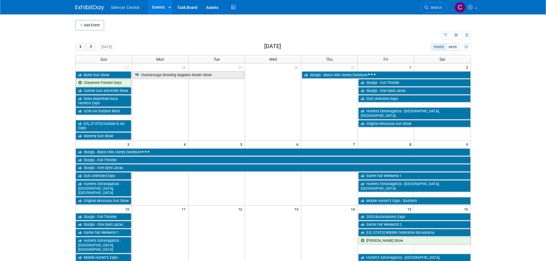
drag, startPoint x: 93, startPoint y: 51, endPoint x: 103, endPoint y: 55, distance: 10.4
click at [93, 51] on button "next" at bounding box center [91, 46] width 11 height 7
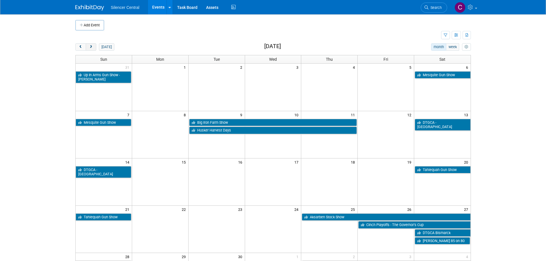
click at [93, 50] on button "next" at bounding box center [91, 46] width 11 height 7
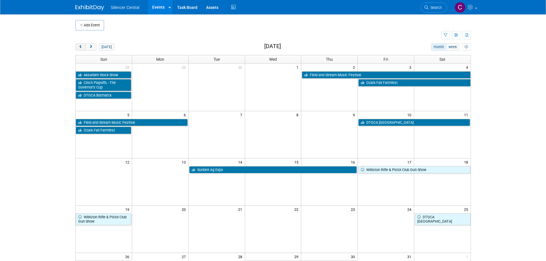
click at [83, 48] on button "prev" at bounding box center [80, 46] width 11 height 7
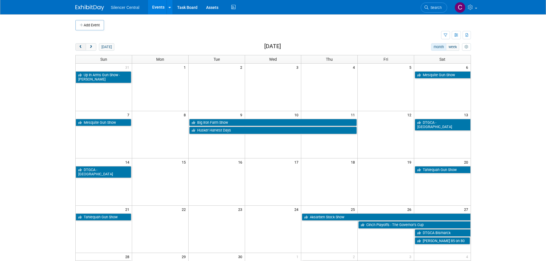
click at [83, 48] on button "prev" at bounding box center [80, 46] width 11 height 7
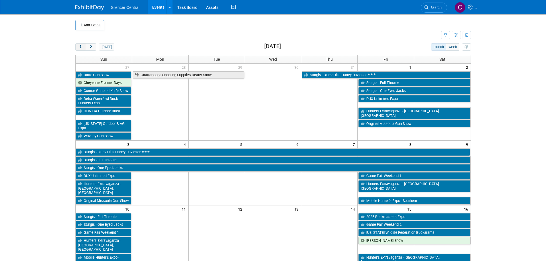
click at [83, 48] on button "prev" at bounding box center [80, 46] width 11 height 7
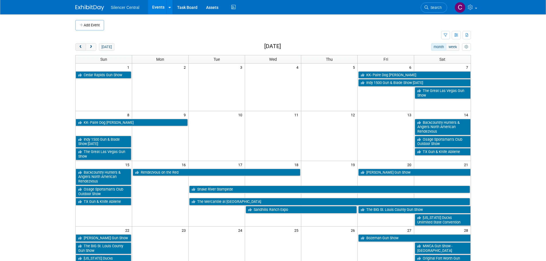
click at [83, 48] on button "prev" at bounding box center [80, 46] width 11 height 7
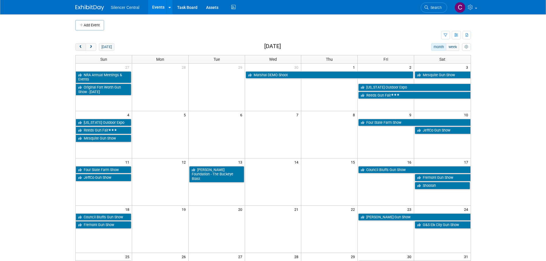
click at [83, 48] on button "prev" at bounding box center [80, 46] width 11 height 7
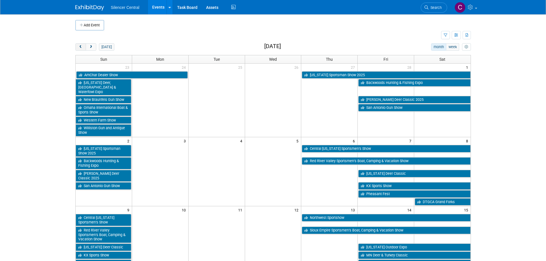
click at [83, 48] on button "prev" at bounding box center [80, 46] width 11 height 7
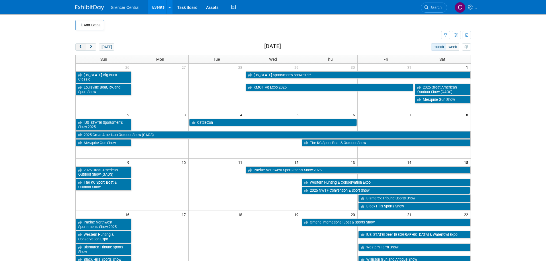
click at [83, 48] on button "prev" at bounding box center [80, 46] width 11 height 7
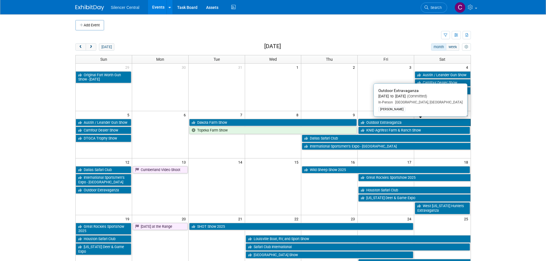
click at [397, 119] on link "Outdoor Extravaganza" at bounding box center [414, 122] width 112 height 7
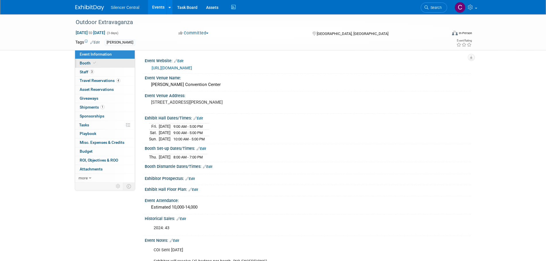
drag, startPoint x: 0, startPoint y: 0, endPoint x: 90, endPoint y: 63, distance: 110.0
click at [90, 63] on span "Booth" at bounding box center [88, 63] width 17 height 5
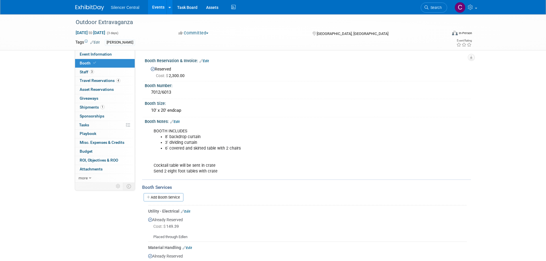
click at [92, 9] on img at bounding box center [89, 8] width 29 height 6
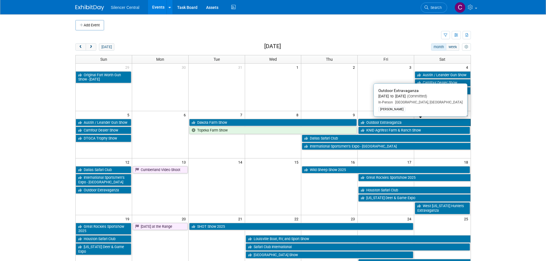
click at [373, 120] on link "Outdoor Extravaganza" at bounding box center [414, 122] width 112 height 7
